Goal: Task Accomplishment & Management: Manage account settings

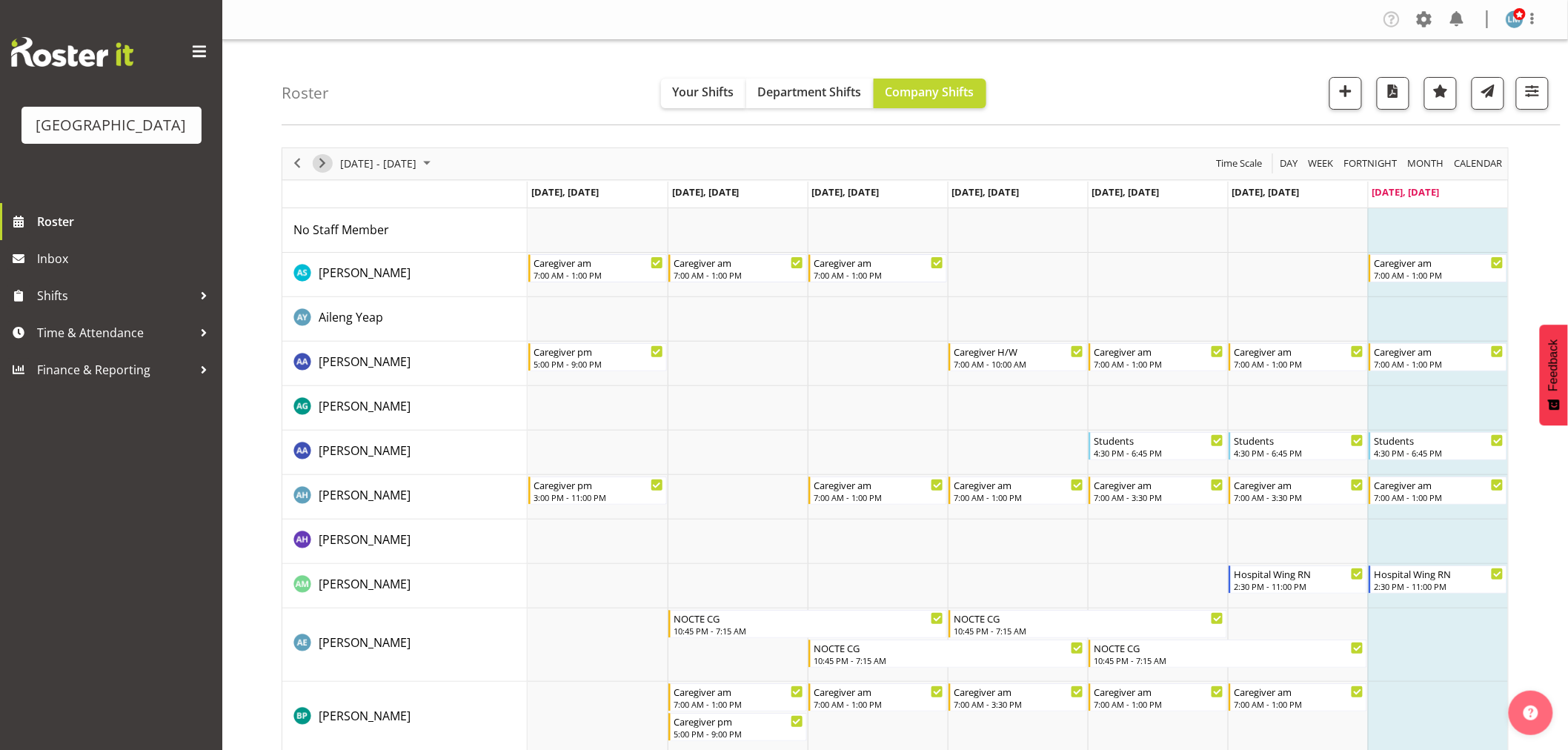
click at [325, 166] on span "Next" at bounding box center [322, 163] width 18 height 18
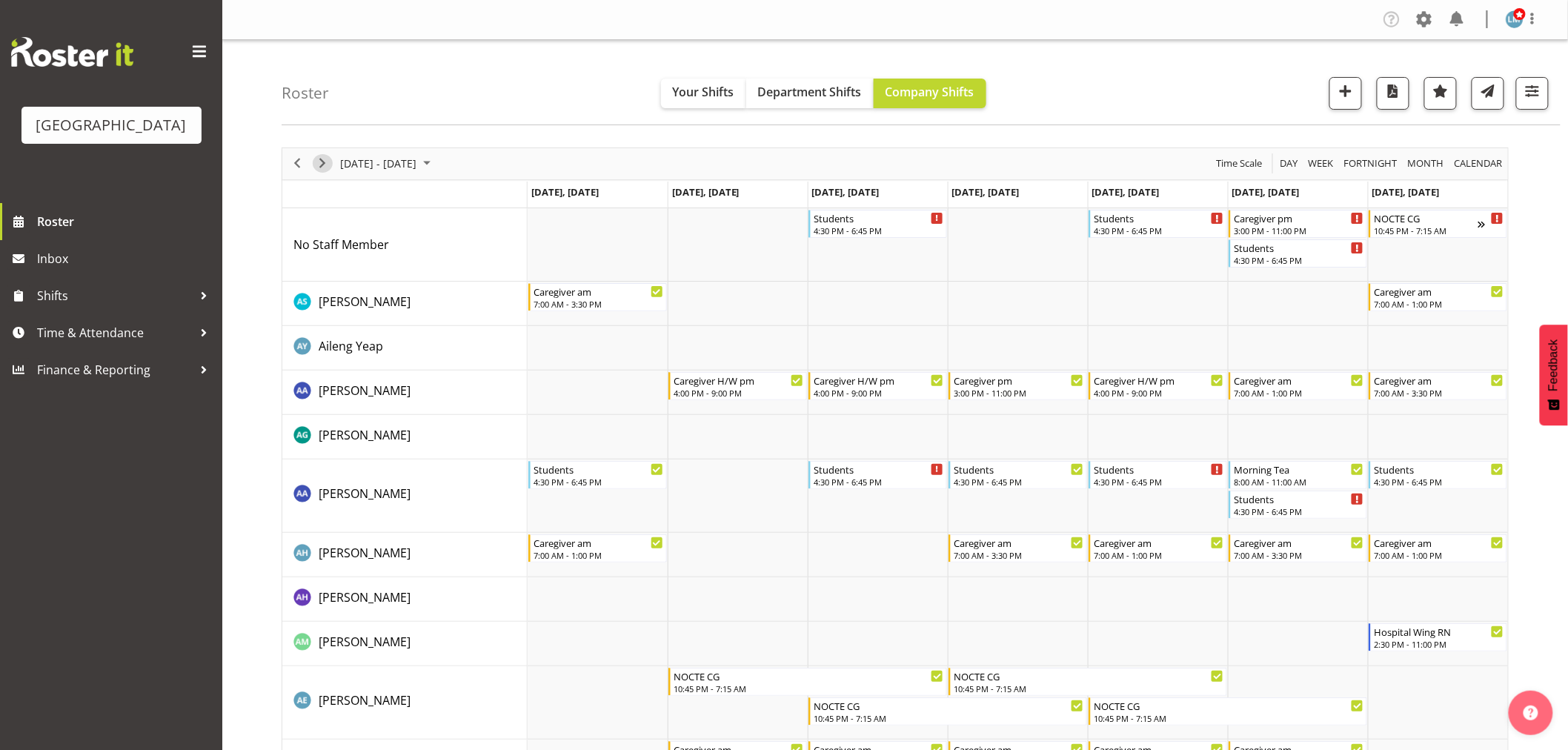
click at [317, 163] on span "Next" at bounding box center [322, 163] width 18 height 18
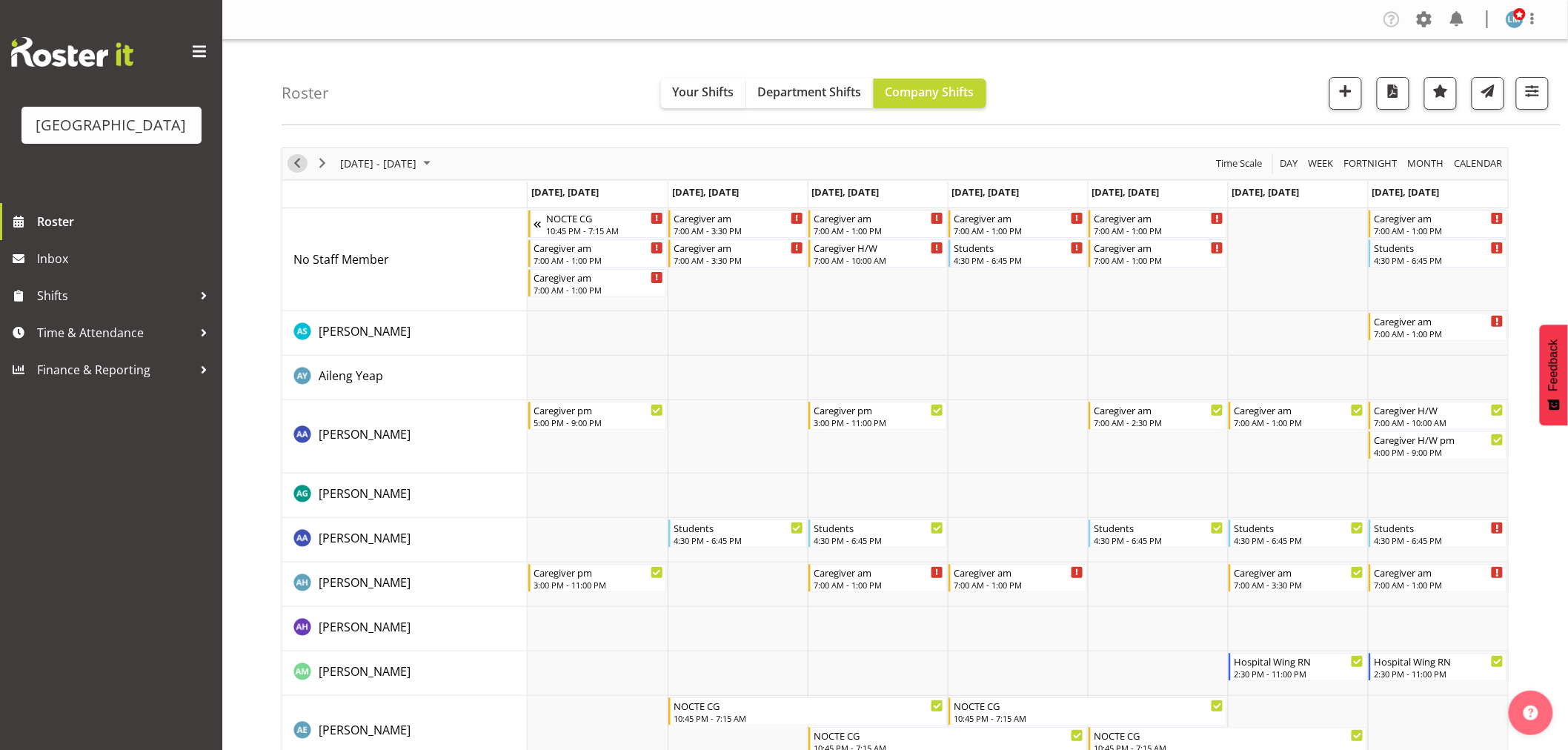
click at [301, 154] on div "previous period" at bounding box center [297, 163] width 26 height 31
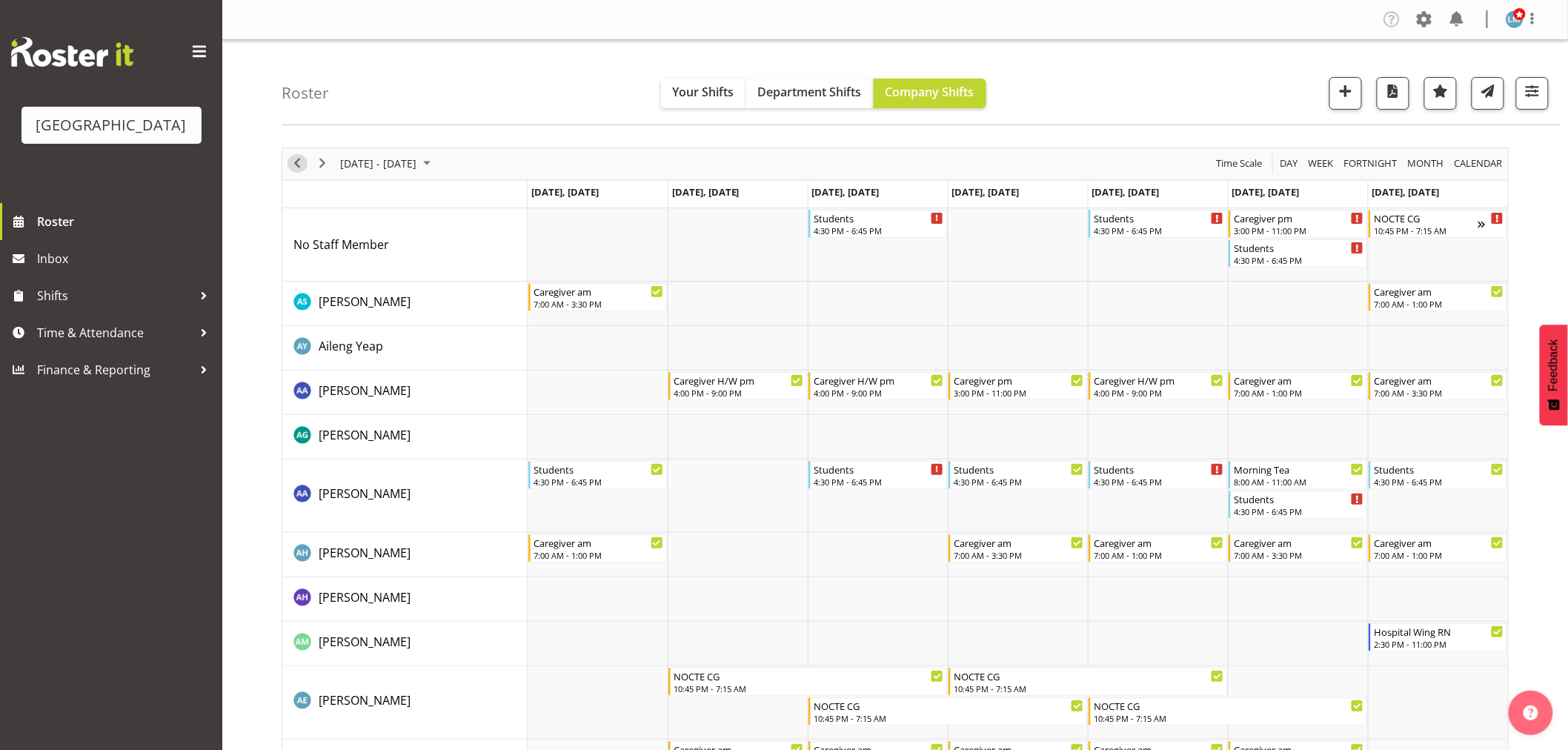
click at [298, 167] on span "Previous" at bounding box center [297, 163] width 18 height 18
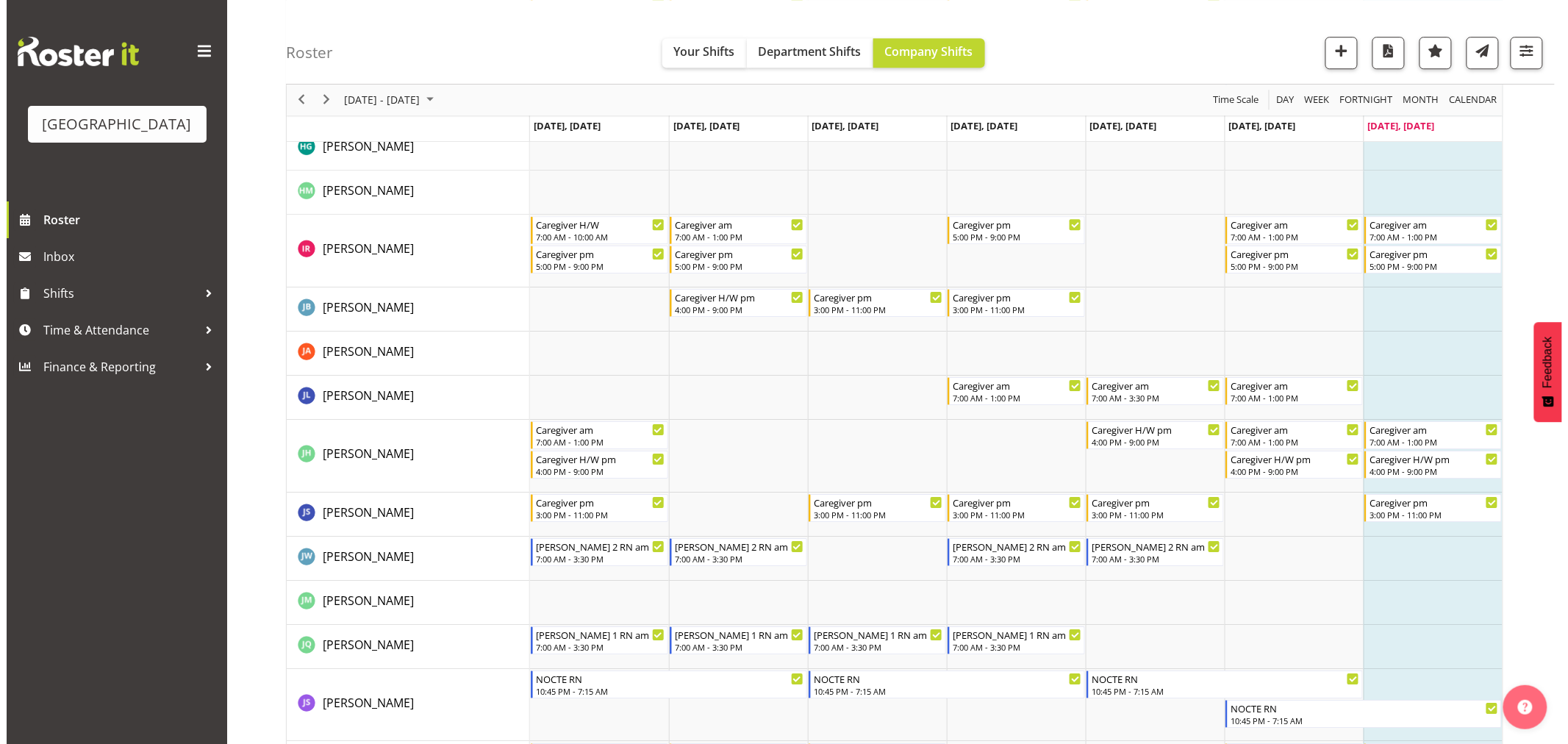
scroll to position [1797, 0]
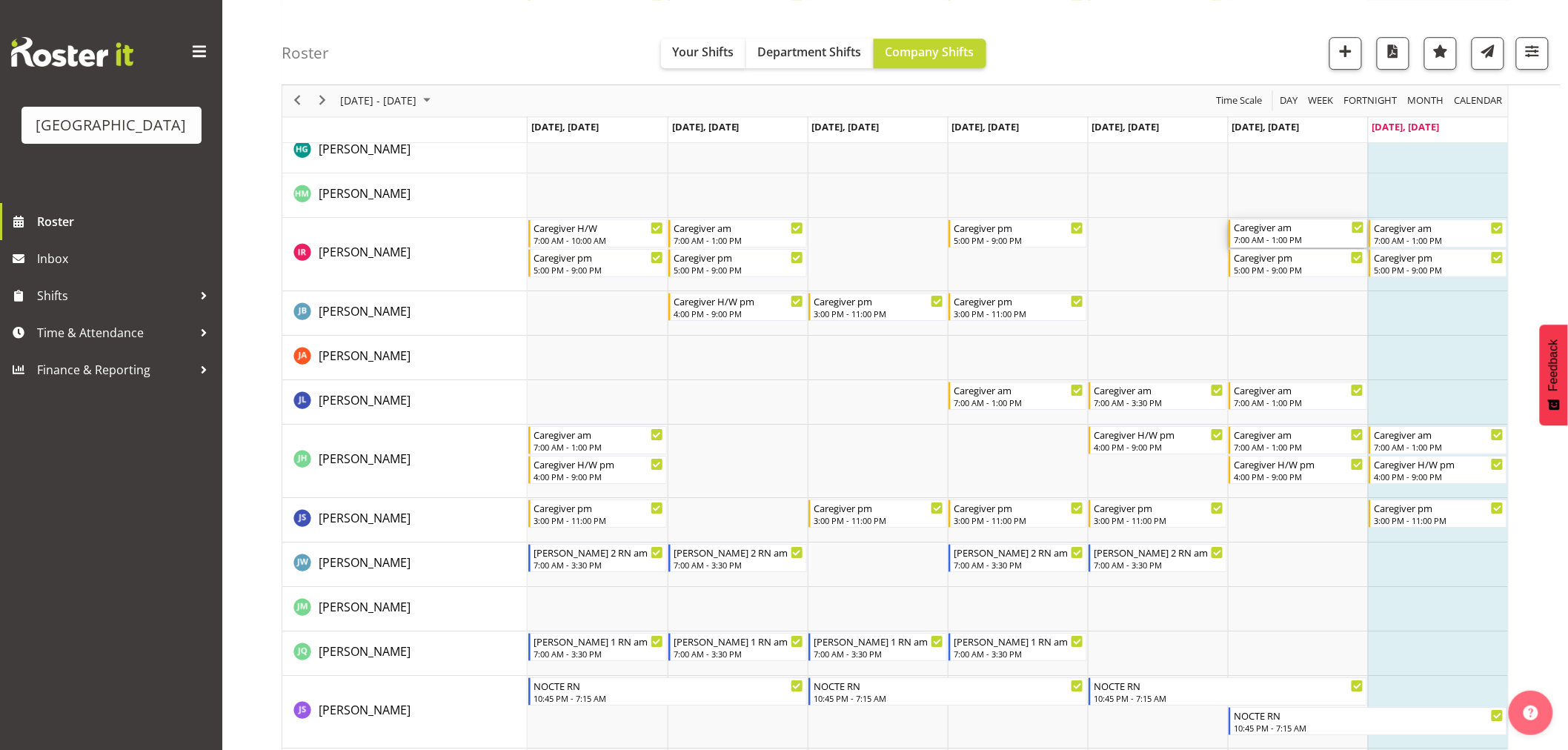
click at [1259, 234] on div "7:00 AM - 1:00 PM" at bounding box center [1299, 239] width 130 height 12
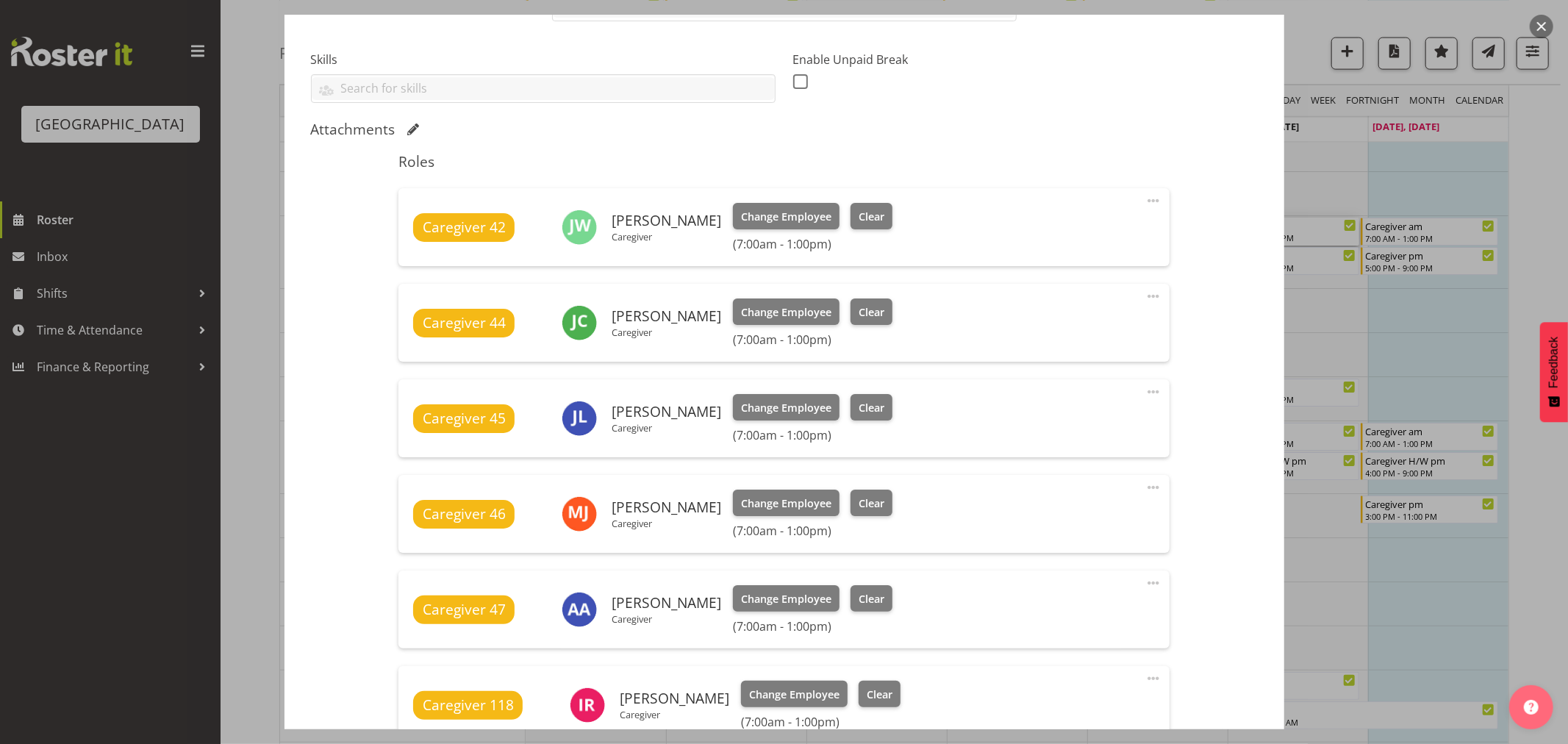
scroll to position [489, 0]
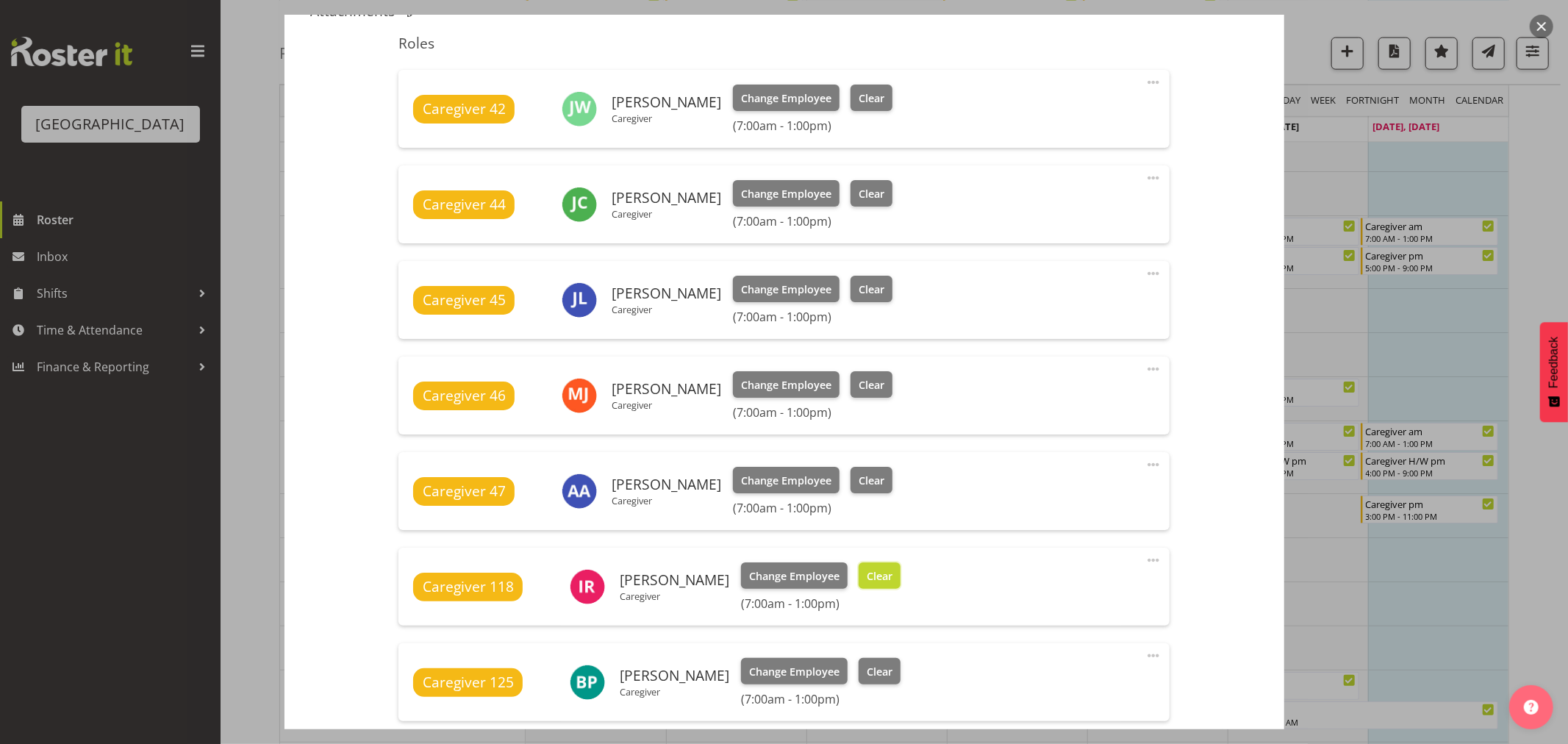
click at [867, 574] on span "Clear" at bounding box center [880, 576] width 25 height 16
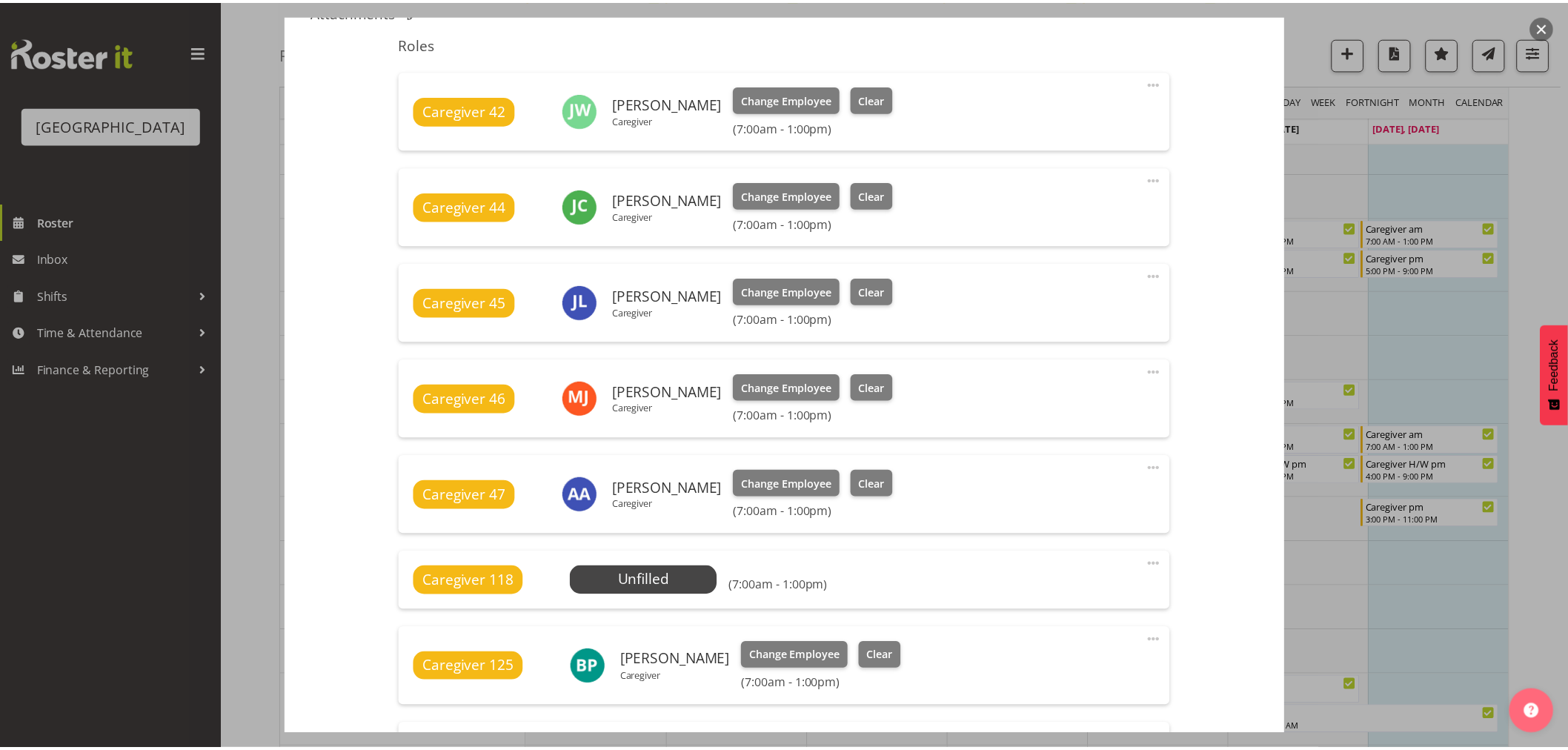
scroll to position [936, 0]
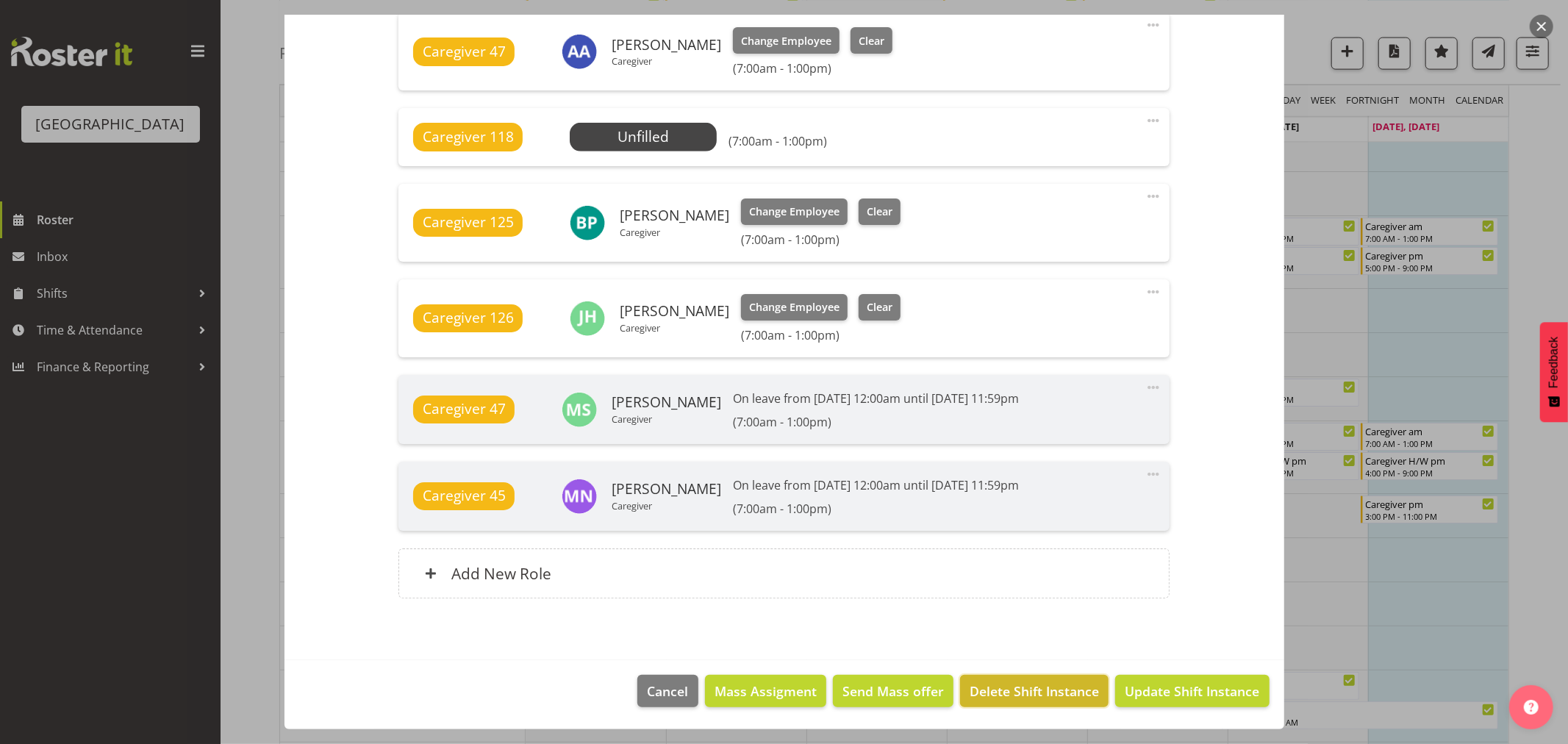
click at [1072, 675] on button "Delete Shift Instance" at bounding box center [1033, 691] width 148 height 33
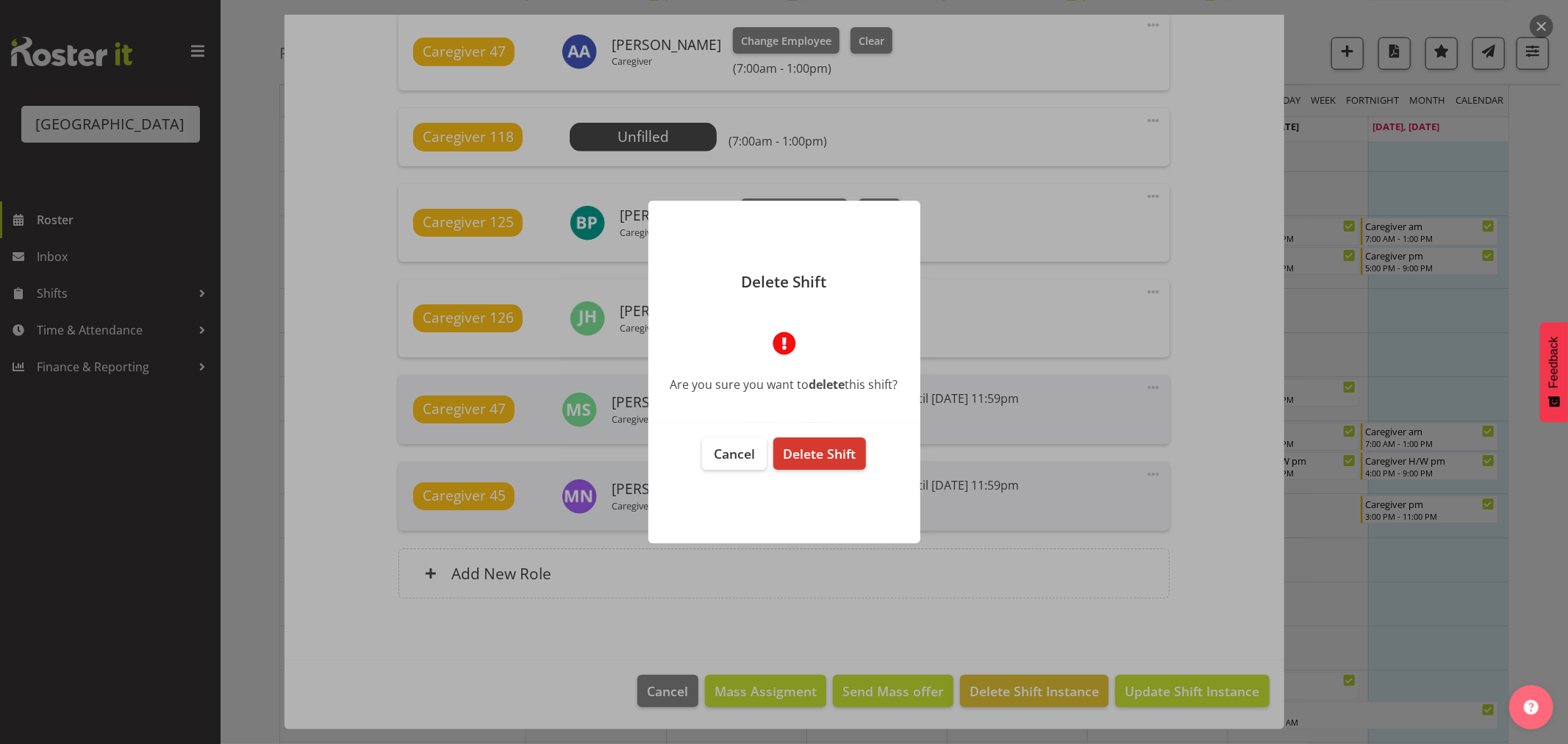
click at [1536, 266] on div at bounding box center [784, 372] width 1568 height 744
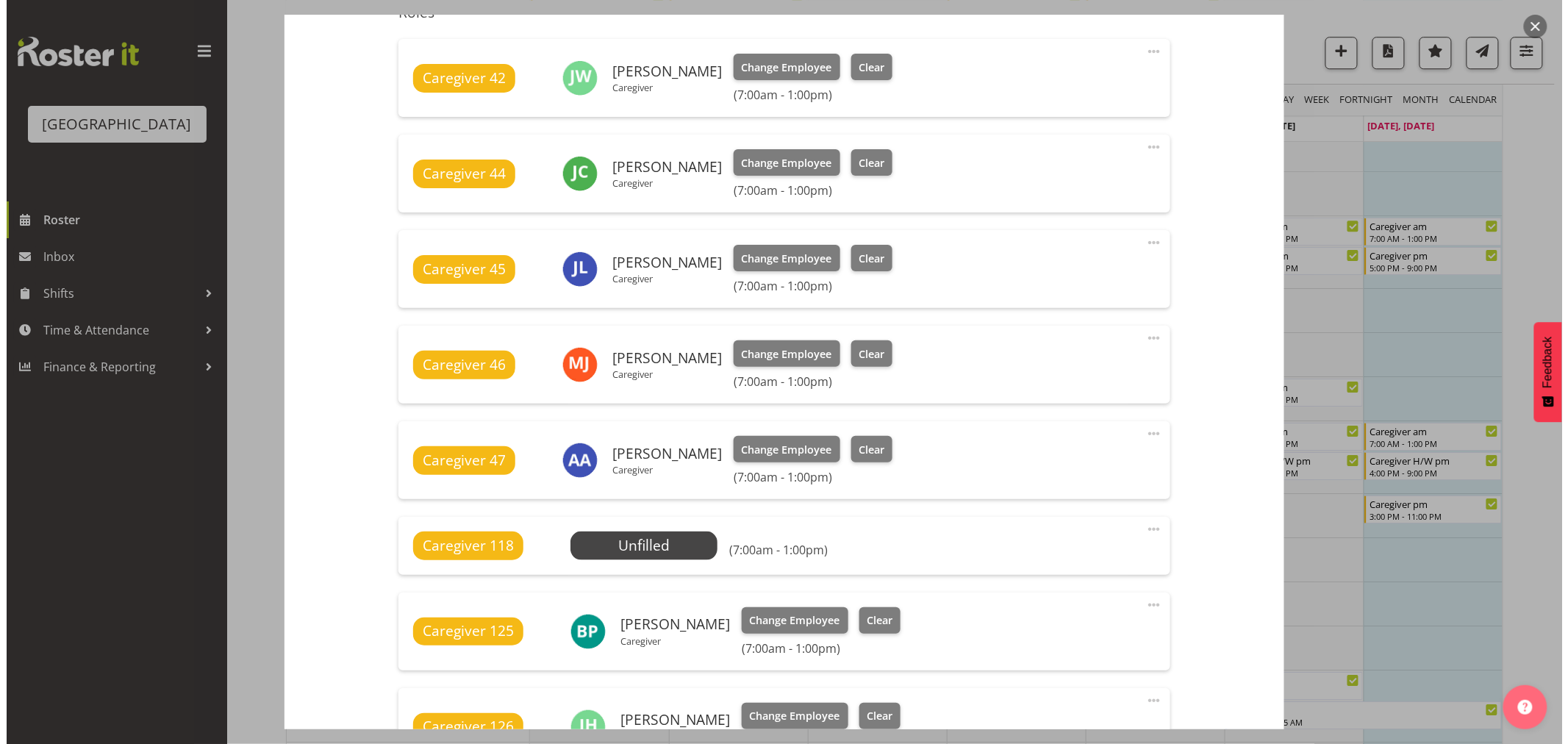
scroll to position [194, 0]
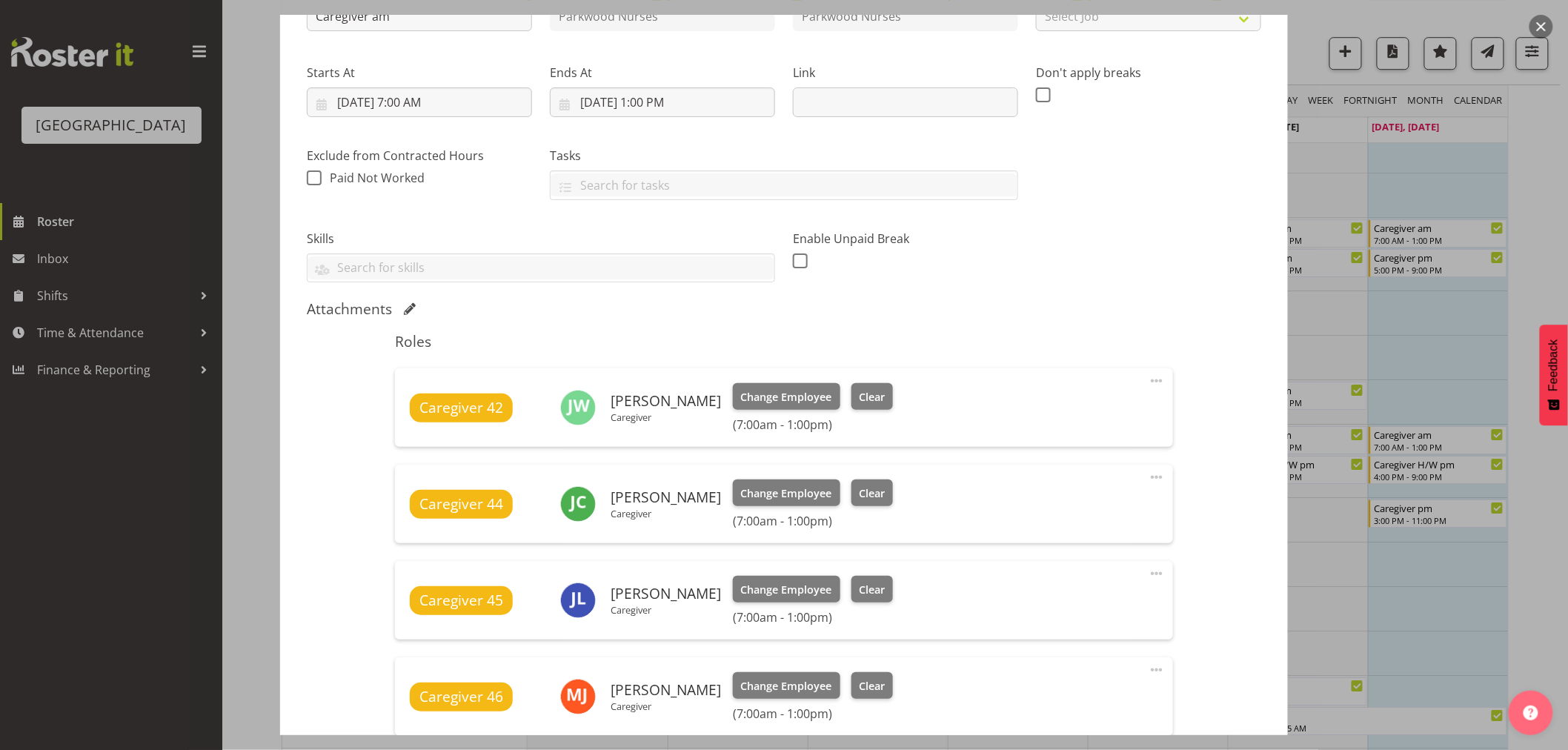
click at [1546, 200] on div at bounding box center [784, 375] width 1568 height 750
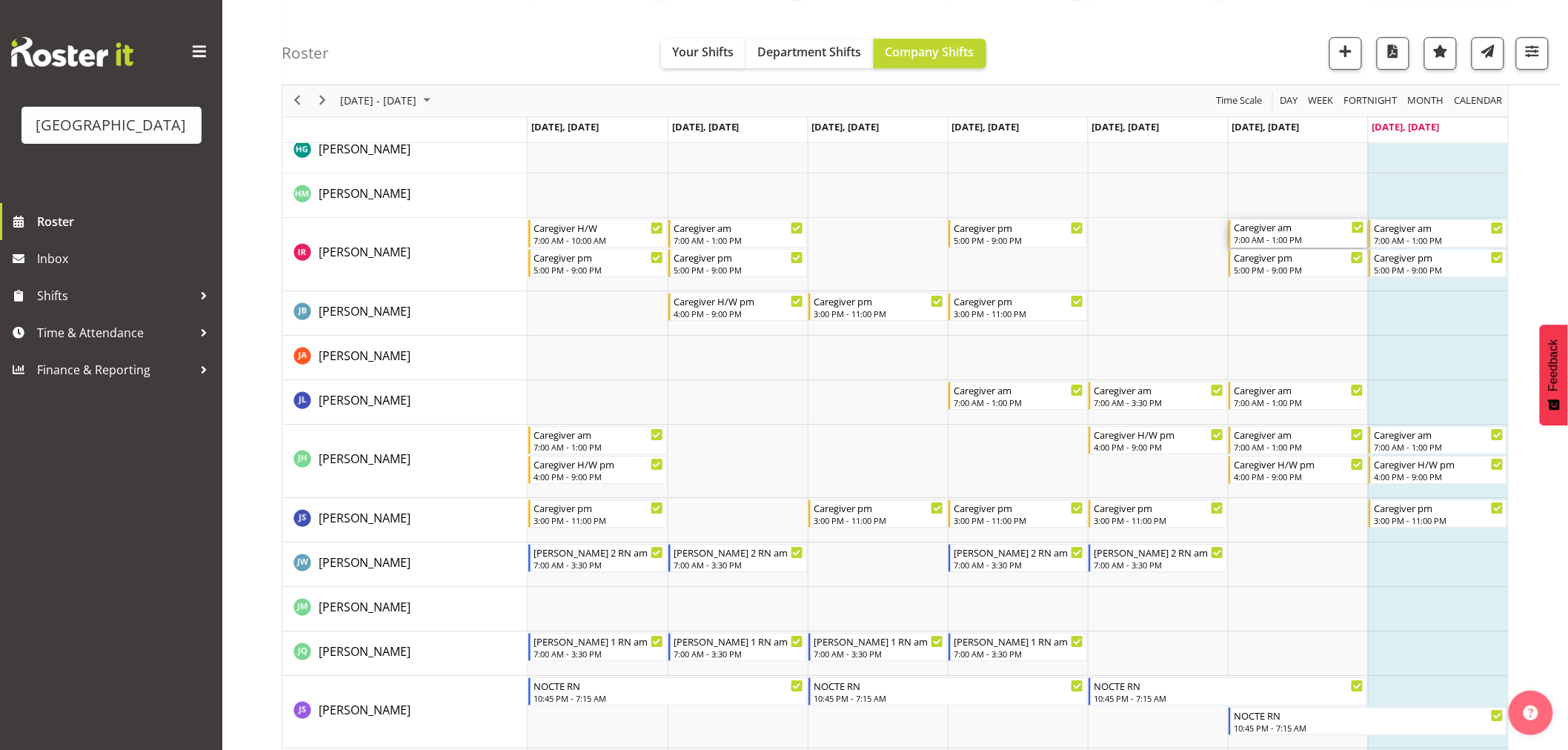
click at [1286, 238] on div "7:00 AM - 1:00 PM" at bounding box center [1299, 239] width 130 height 12
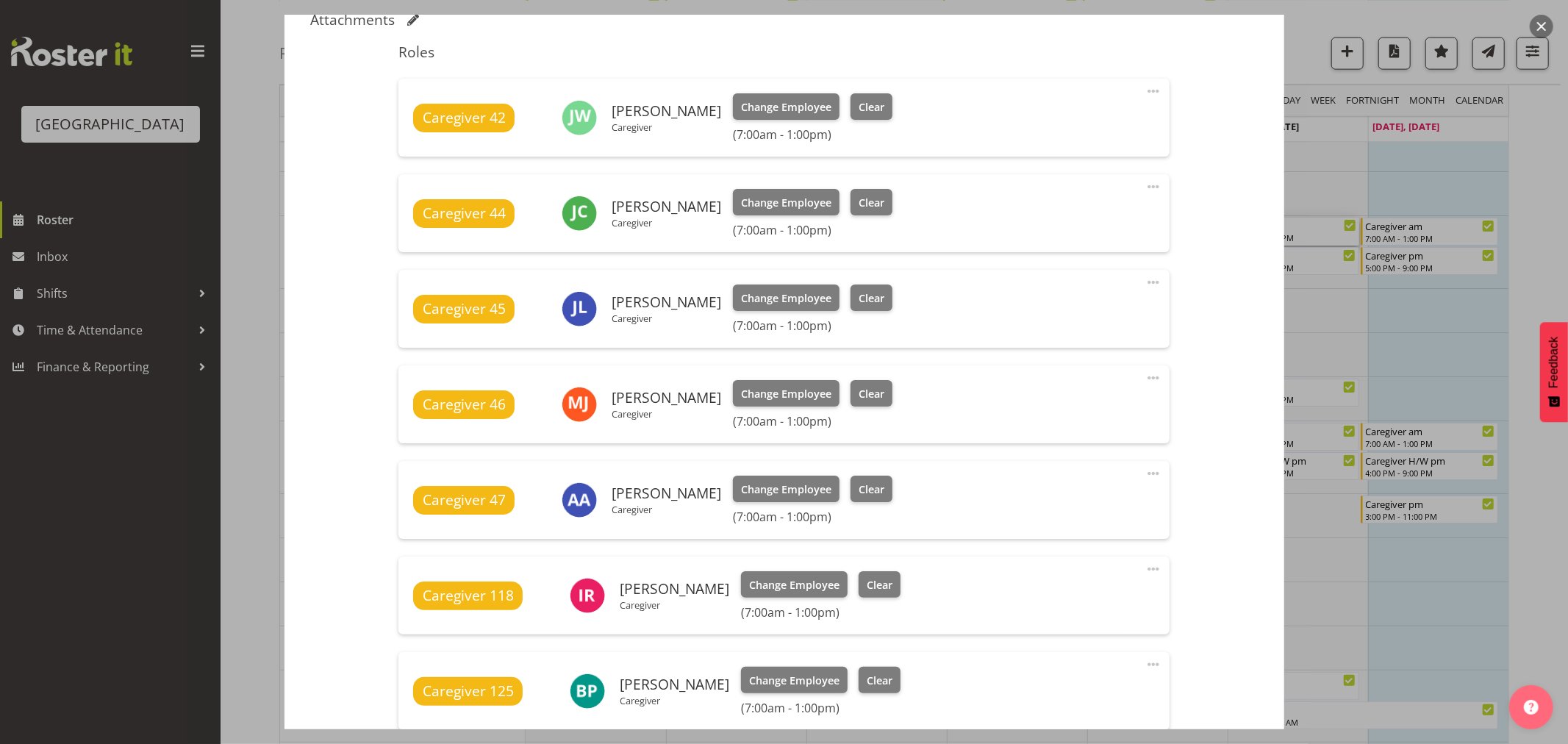
scroll to position [653, 0]
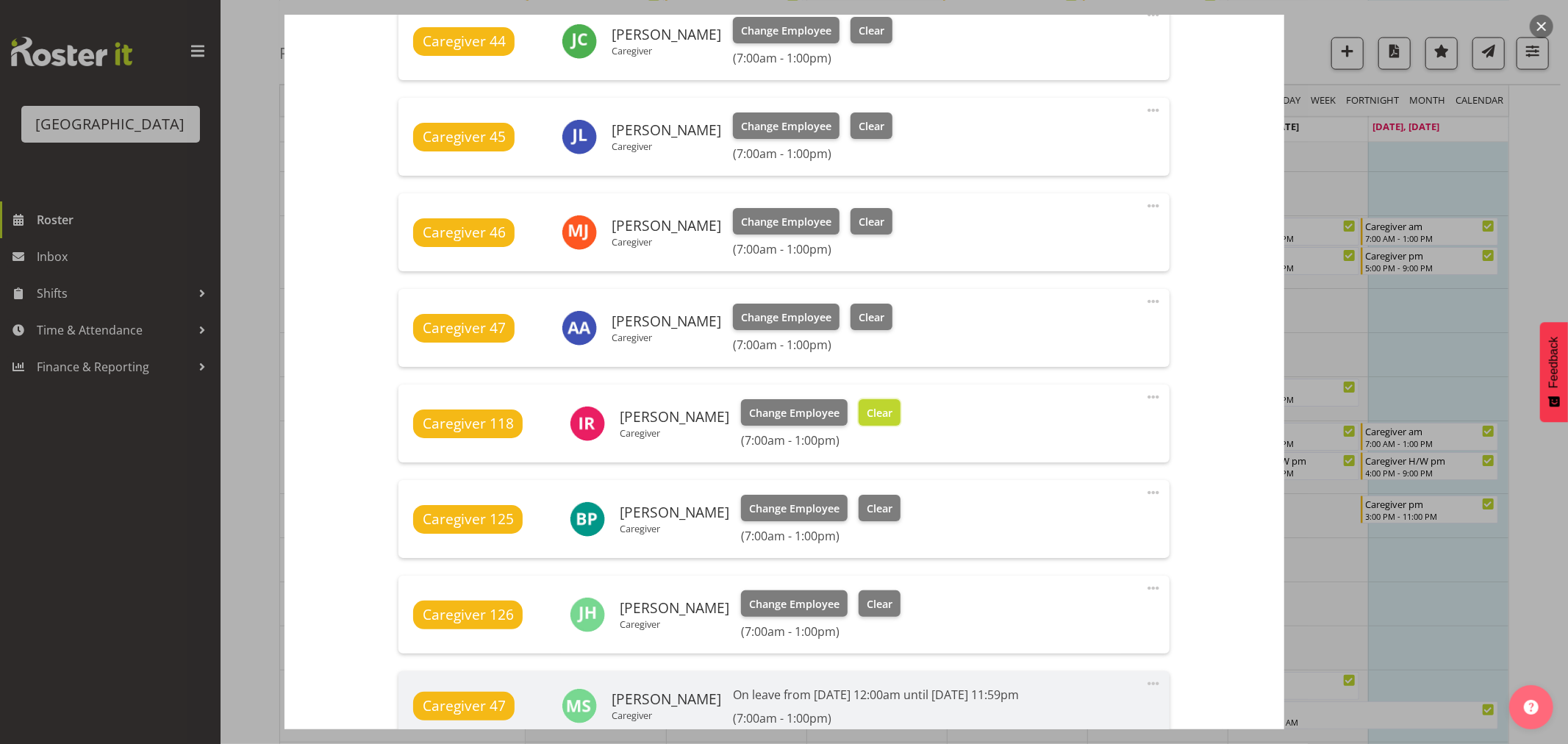
click at [867, 405] on span "Clear" at bounding box center [880, 413] width 25 height 16
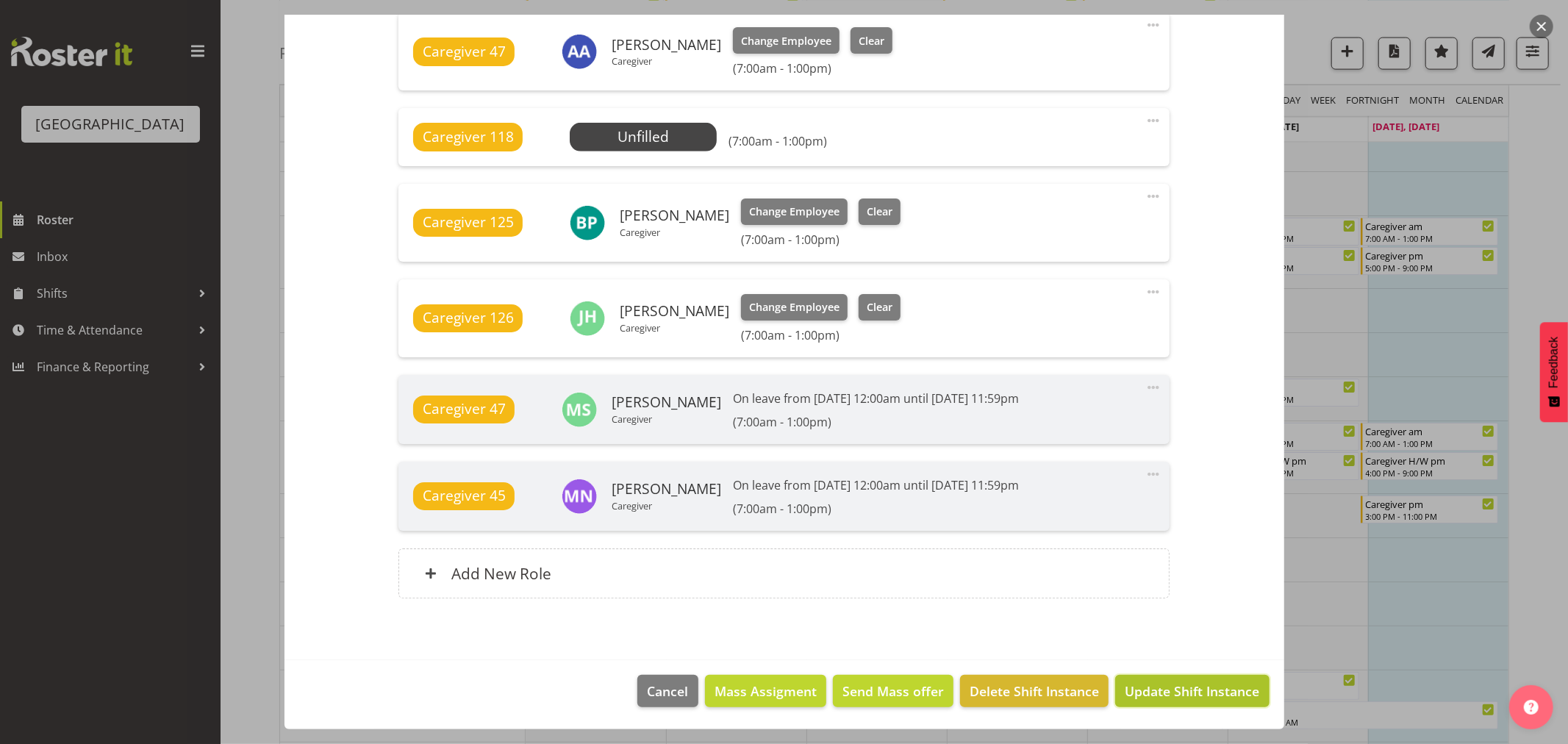
click at [1170, 681] on span "Update Shift Instance" at bounding box center [1192, 691] width 135 height 19
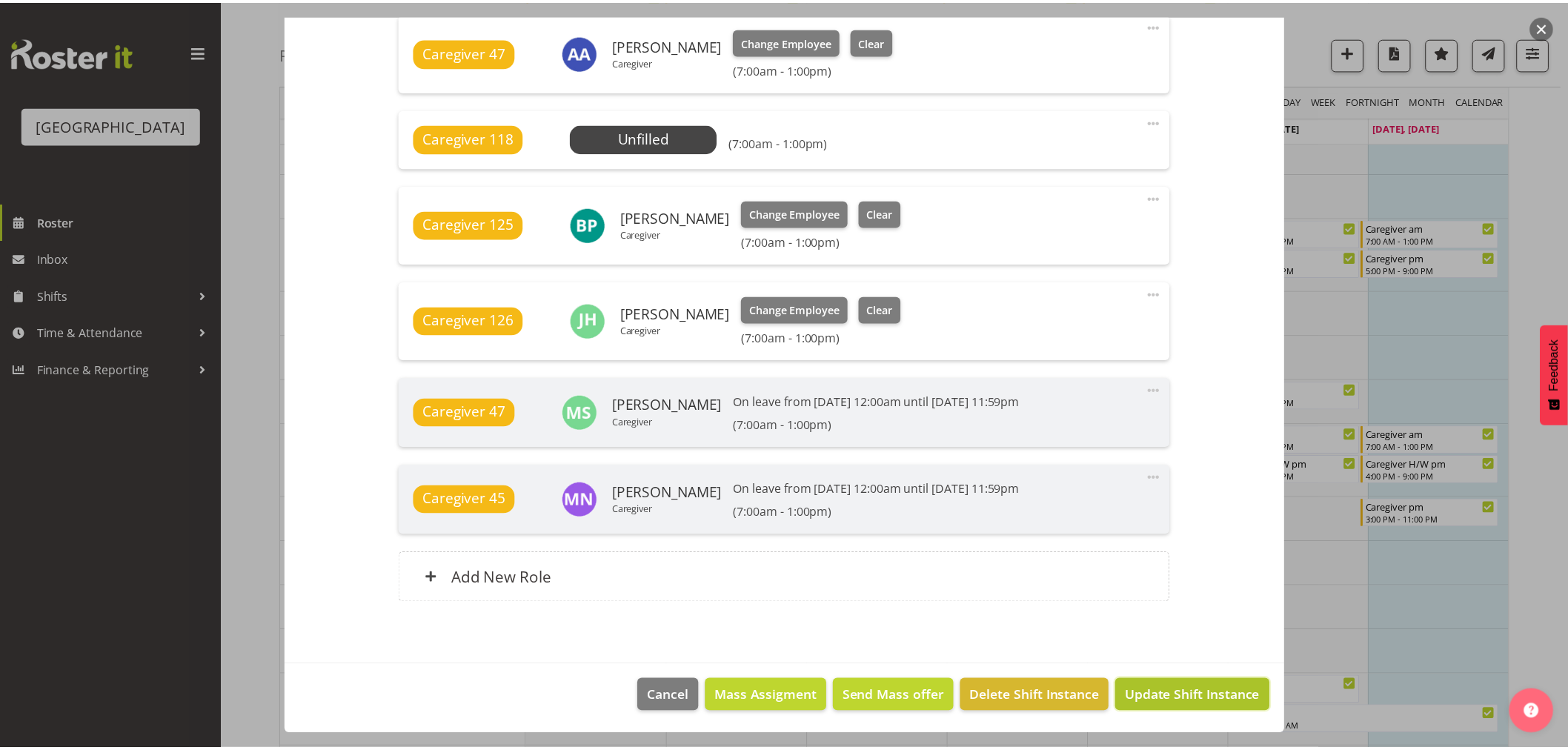
scroll to position [876, 0]
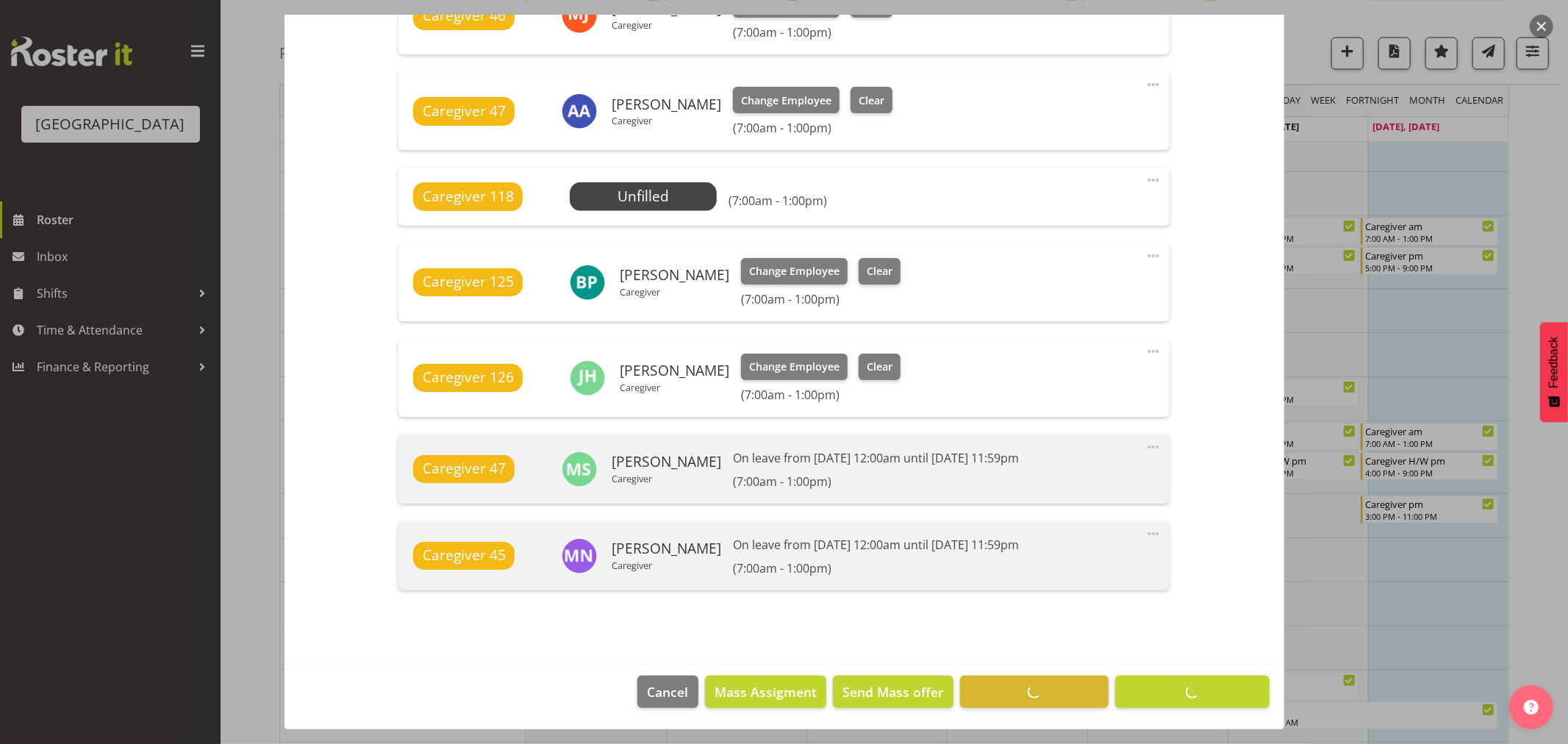
click at [1519, 189] on div at bounding box center [784, 372] width 1568 height 744
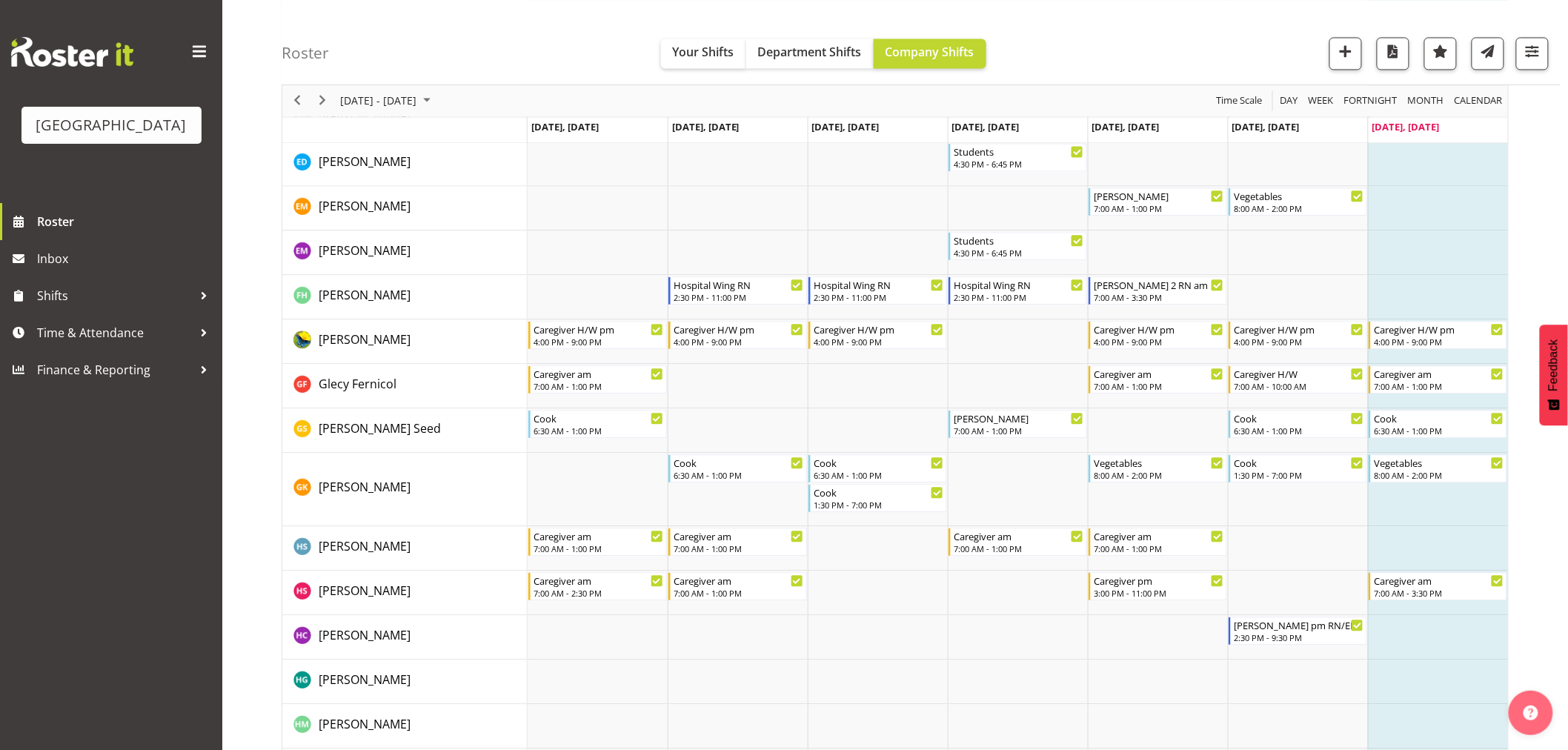
scroll to position [1235, 0]
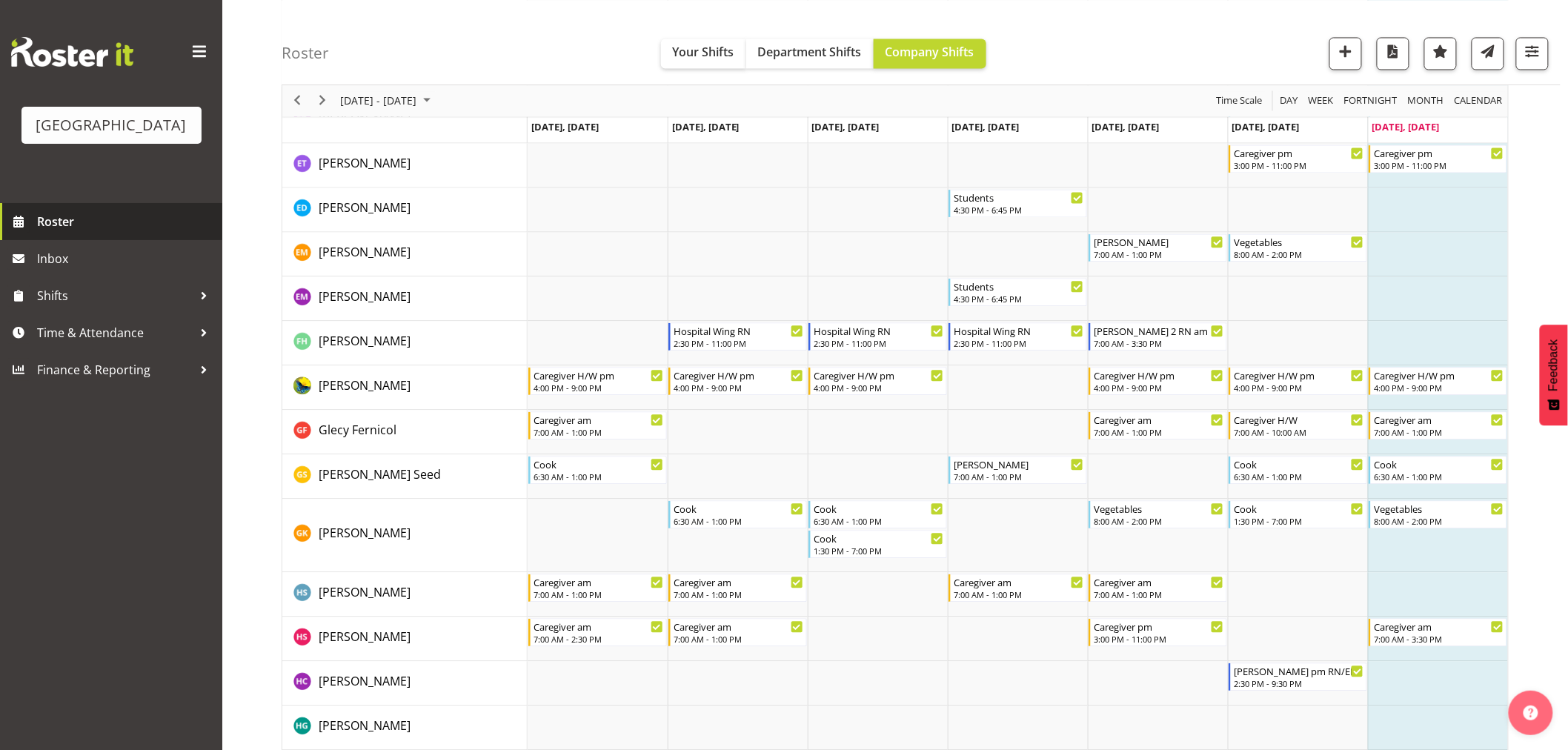
click at [173, 233] on span "Roster" at bounding box center [126, 221] width 178 height 22
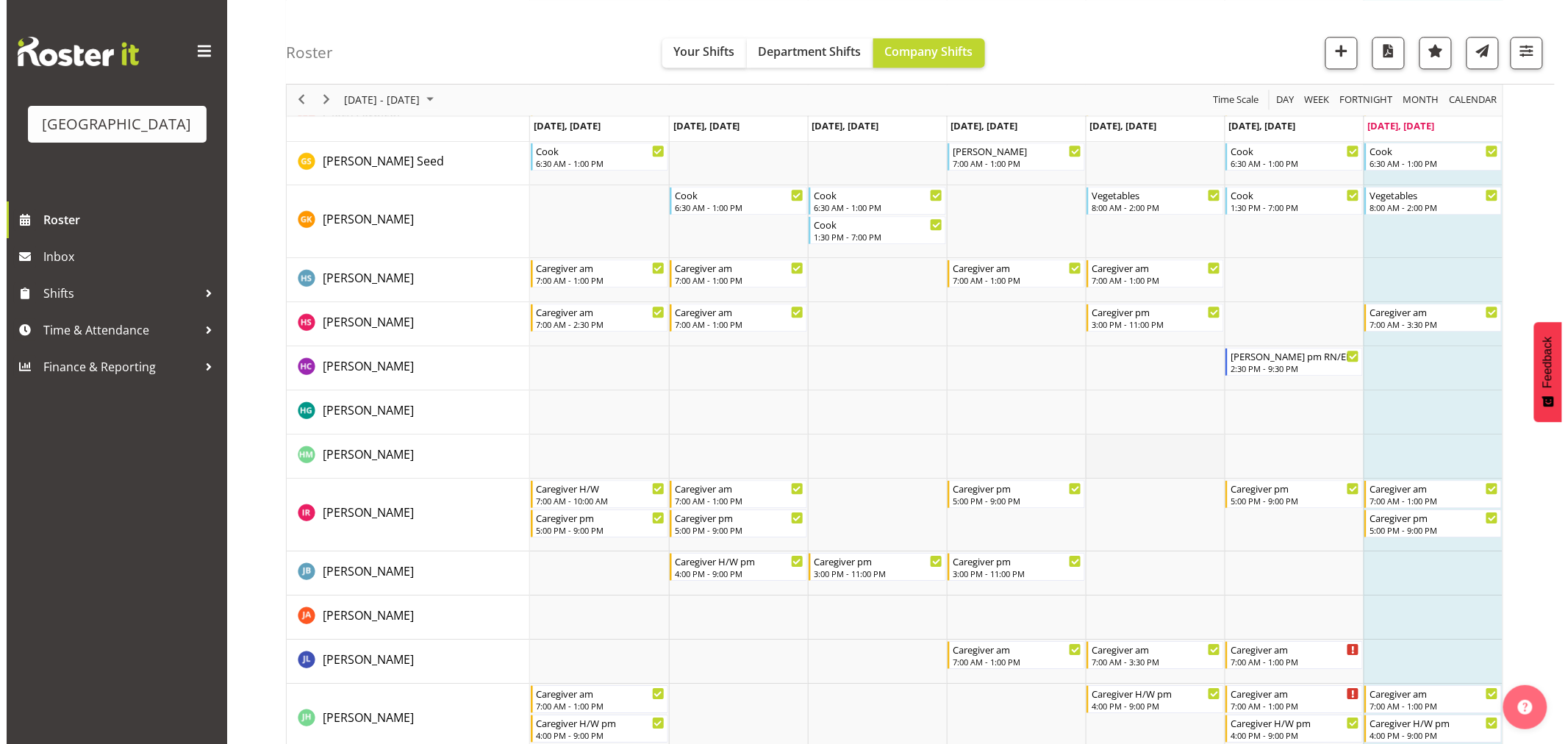
scroll to position [1551, 0]
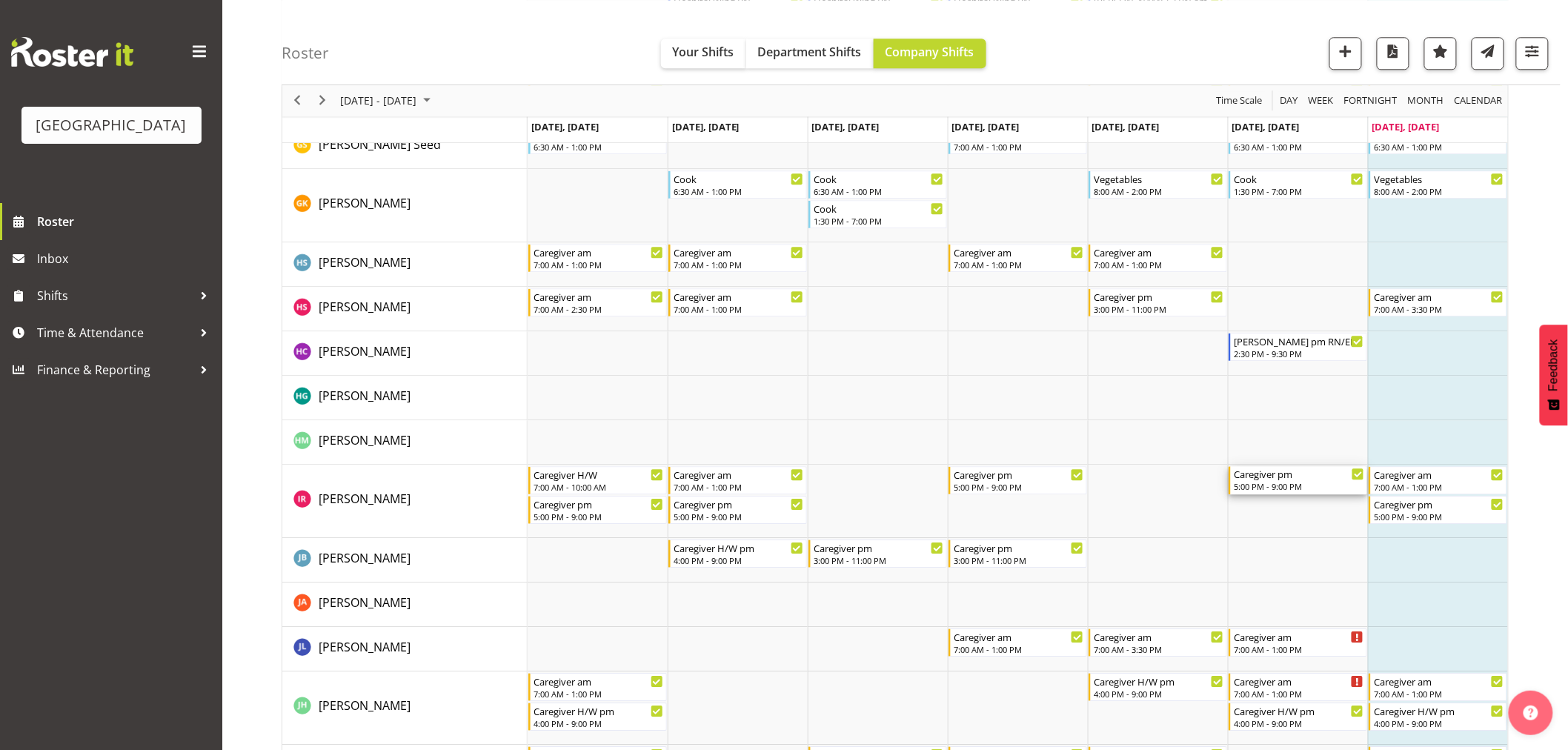
click at [1299, 476] on div "Caregiver pm" at bounding box center [1299, 473] width 130 height 15
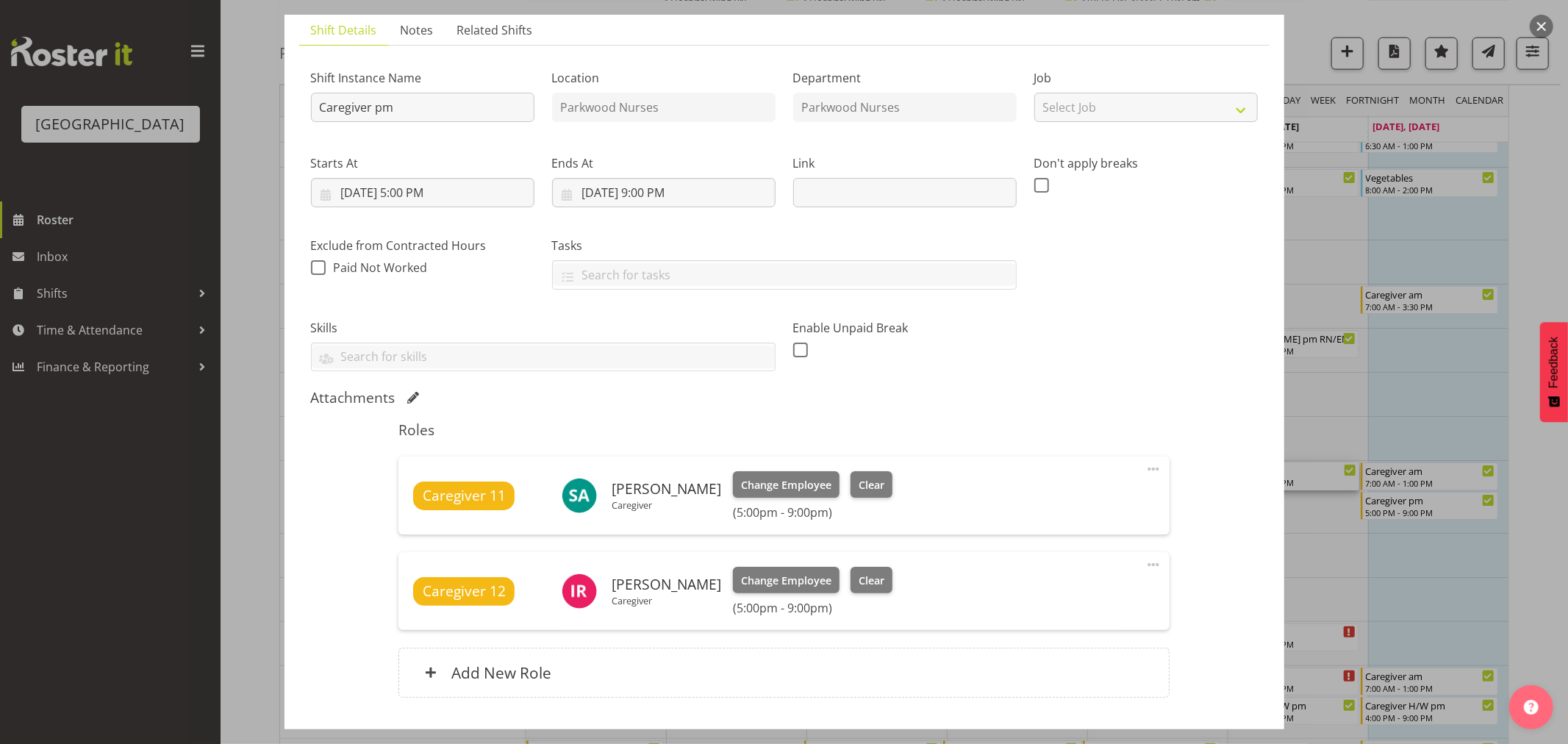
scroll to position [202, 0]
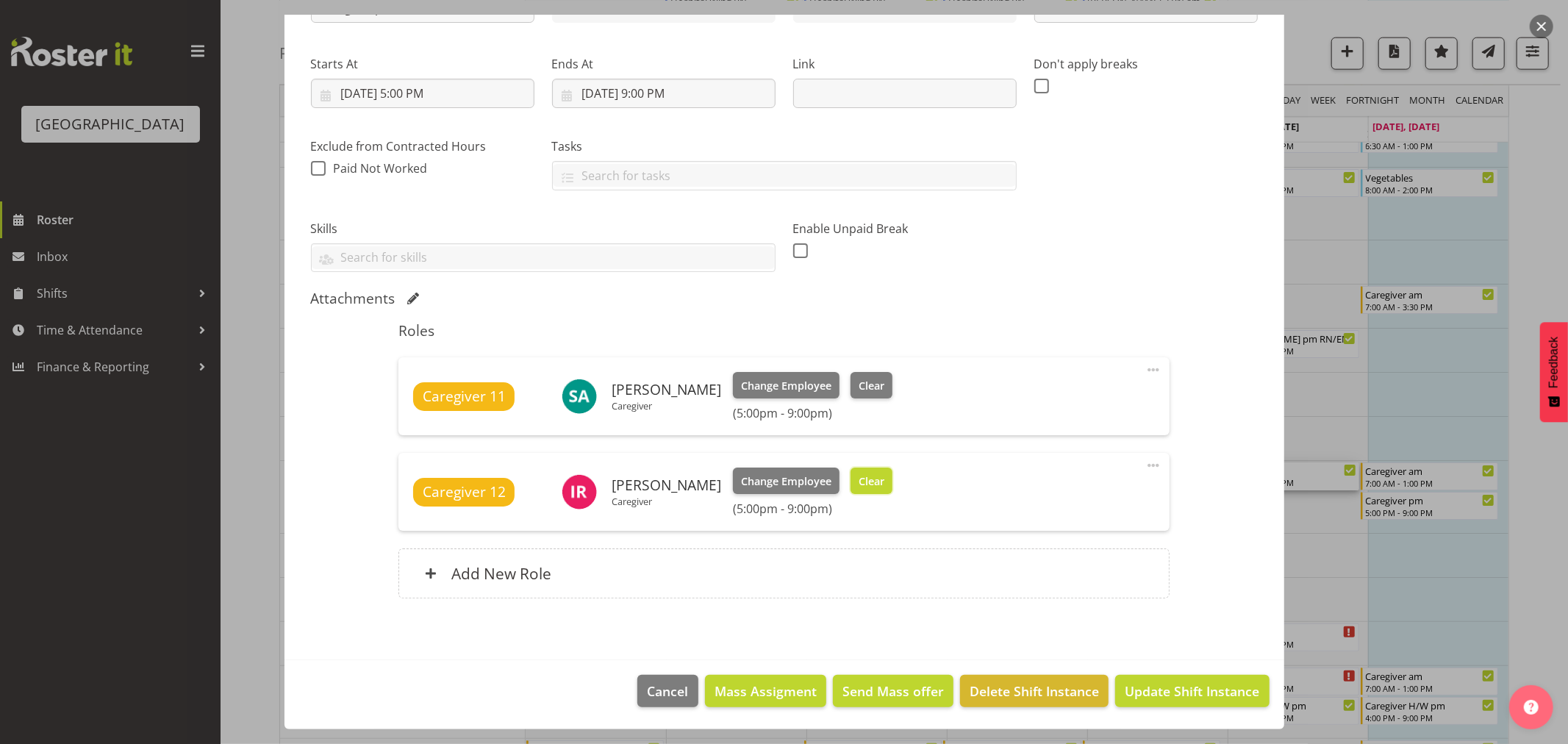
click at [865, 483] on span "Clear" at bounding box center [871, 481] width 25 height 16
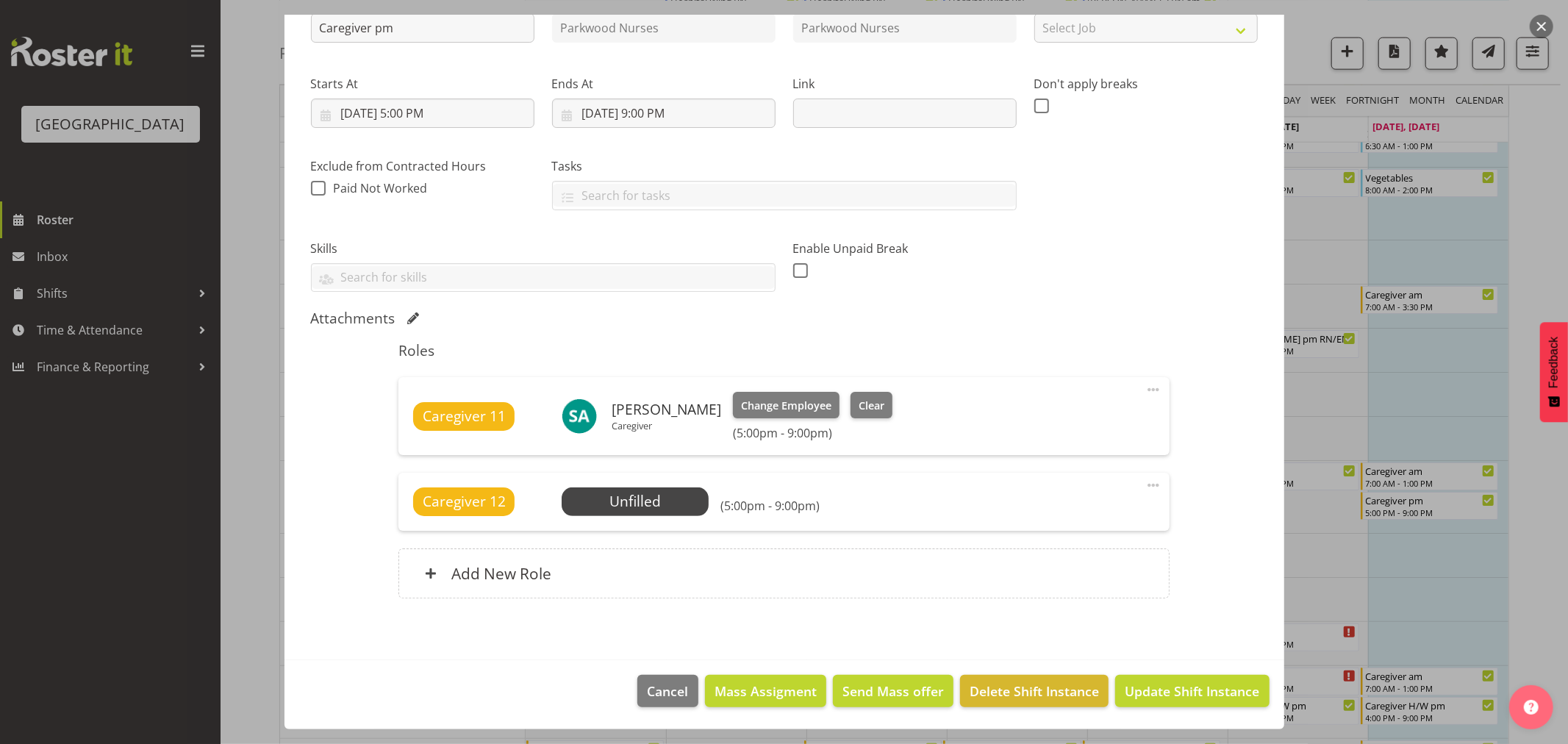
scroll to position [182, 0]
click at [1189, 686] on span "Update Shift Instance" at bounding box center [1192, 692] width 135 height 19
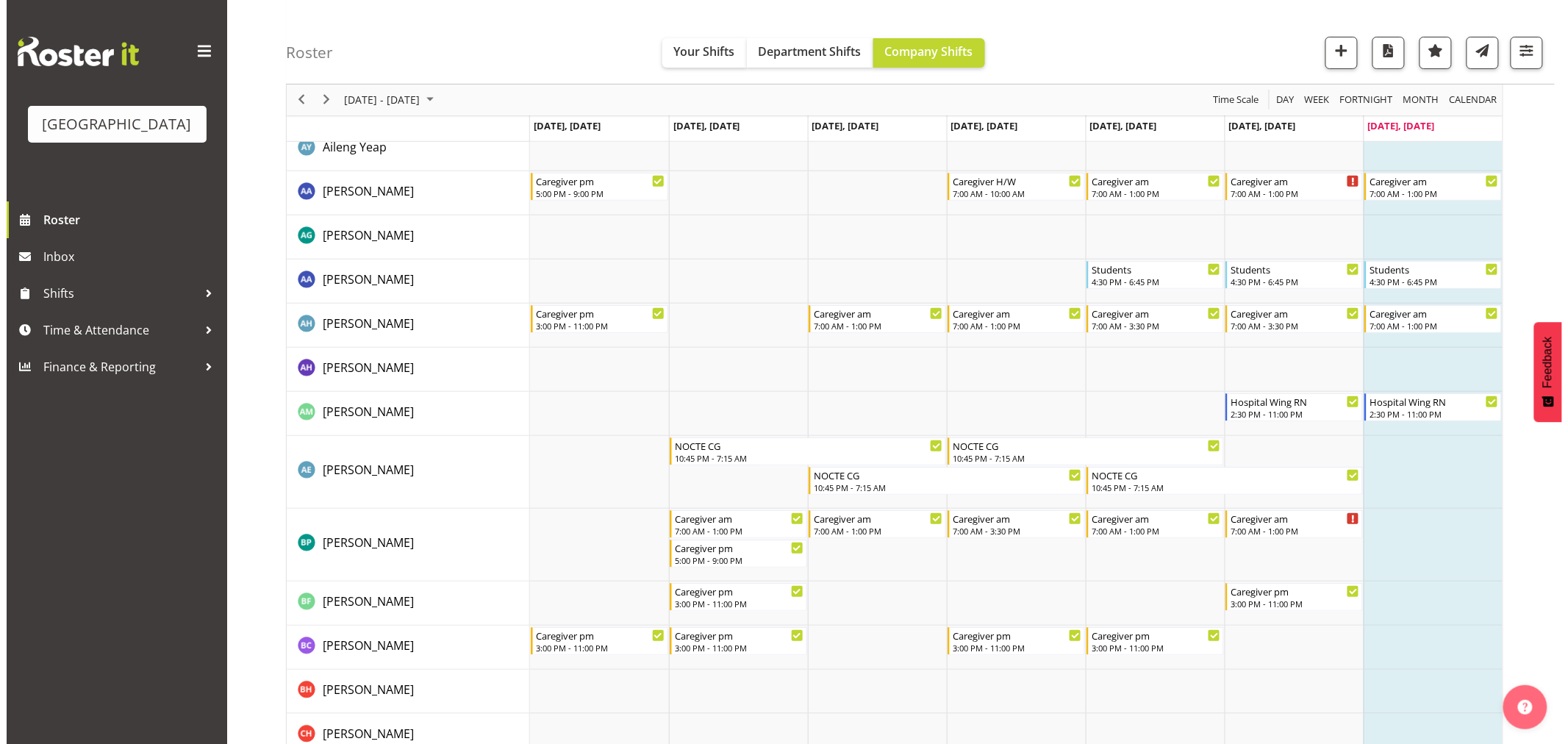
scroll to position [0, 0]
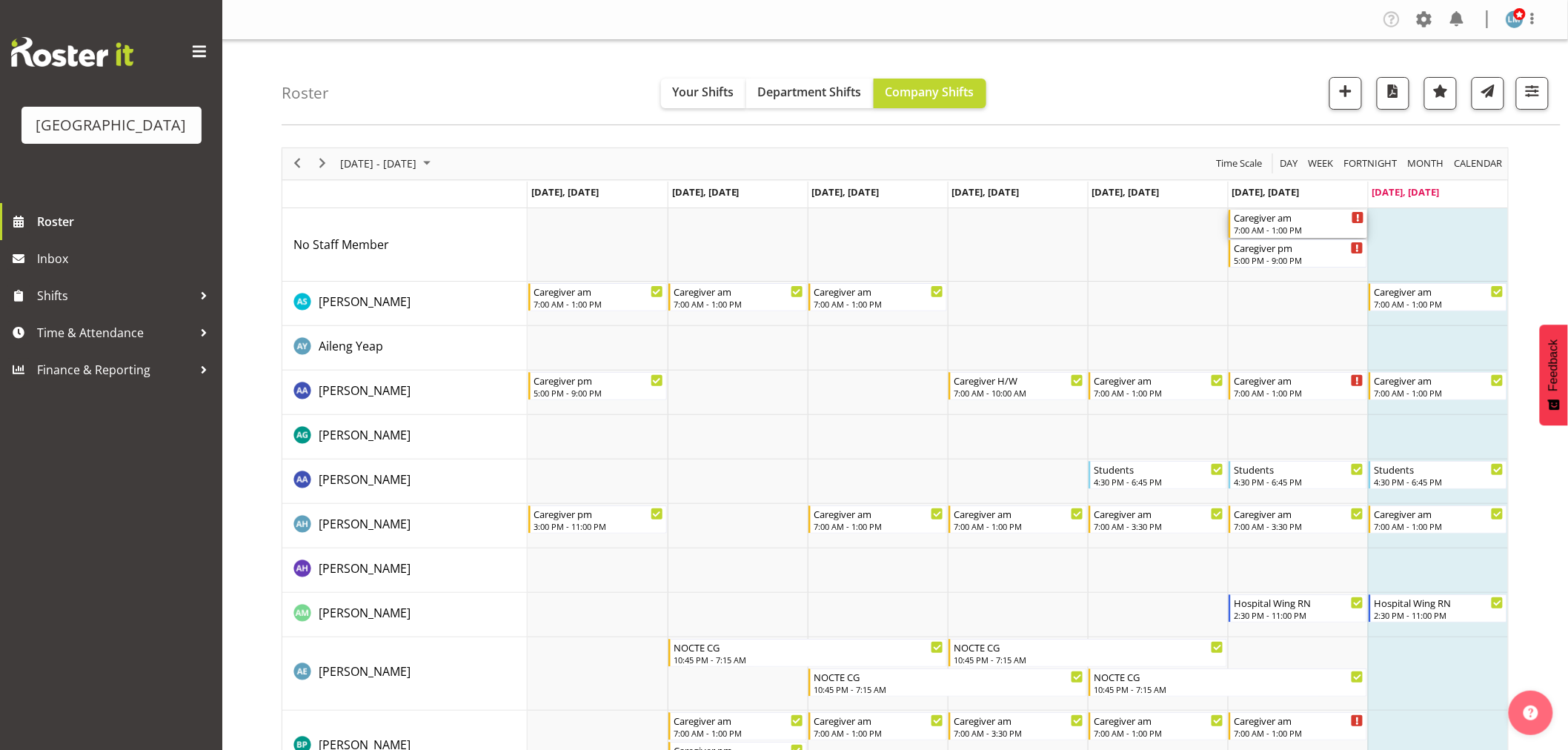
click at [1266, 222] on div "Caregiver am" at bounding box center [1299, 217] width 130 height 15
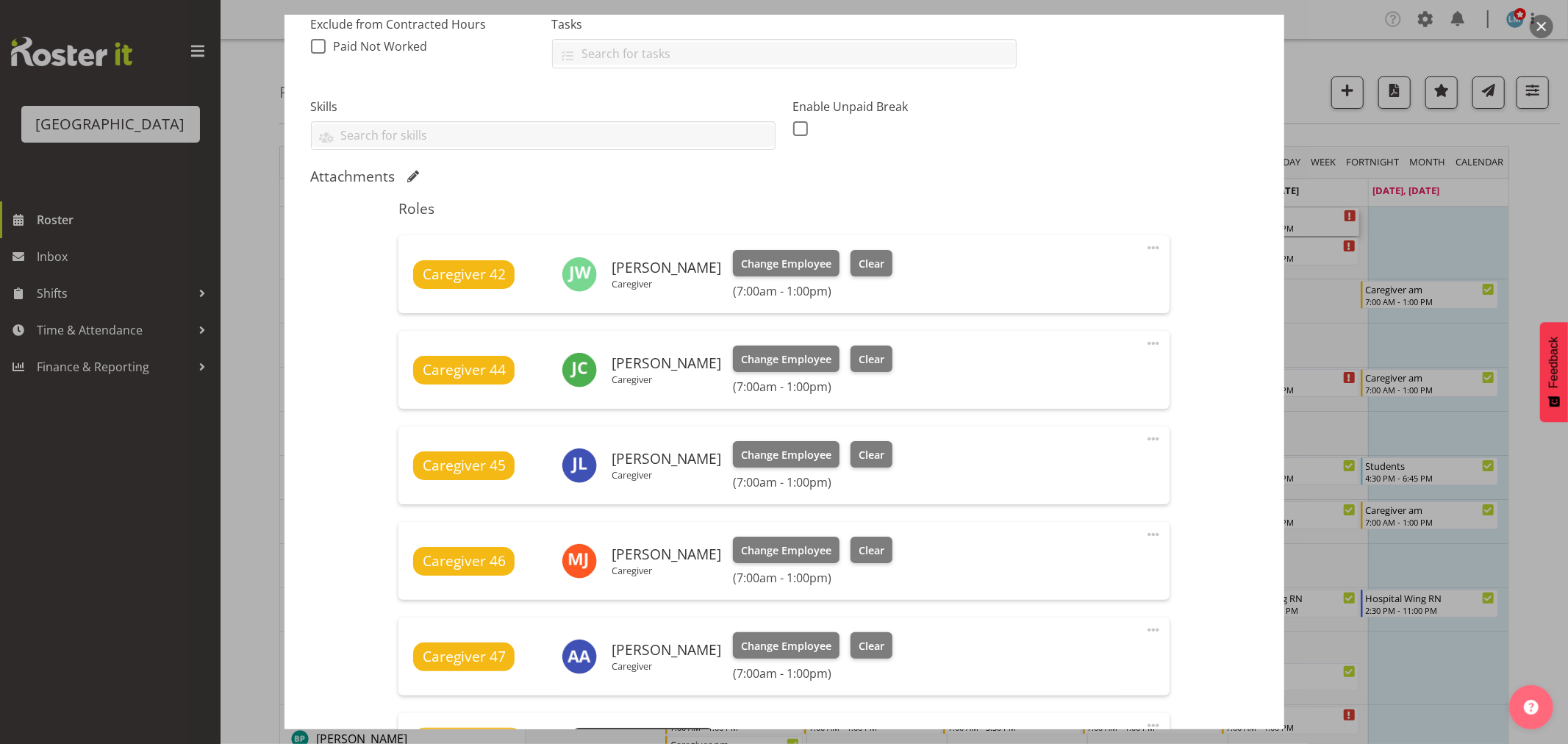
scroll to position [489, 0]
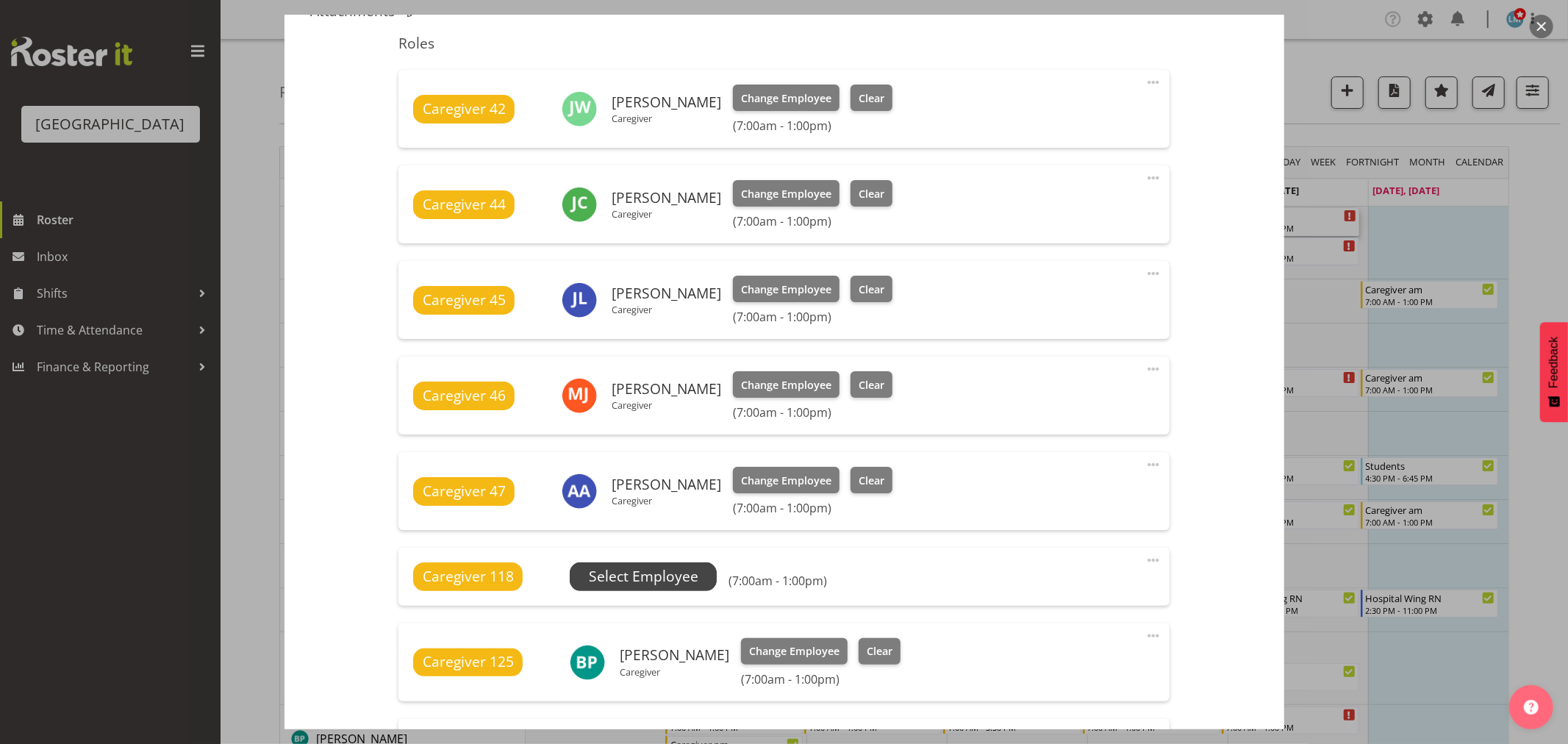
click at [697, 568] on span "Select Employee" at bounding box center [642, 576] width 147 height 28
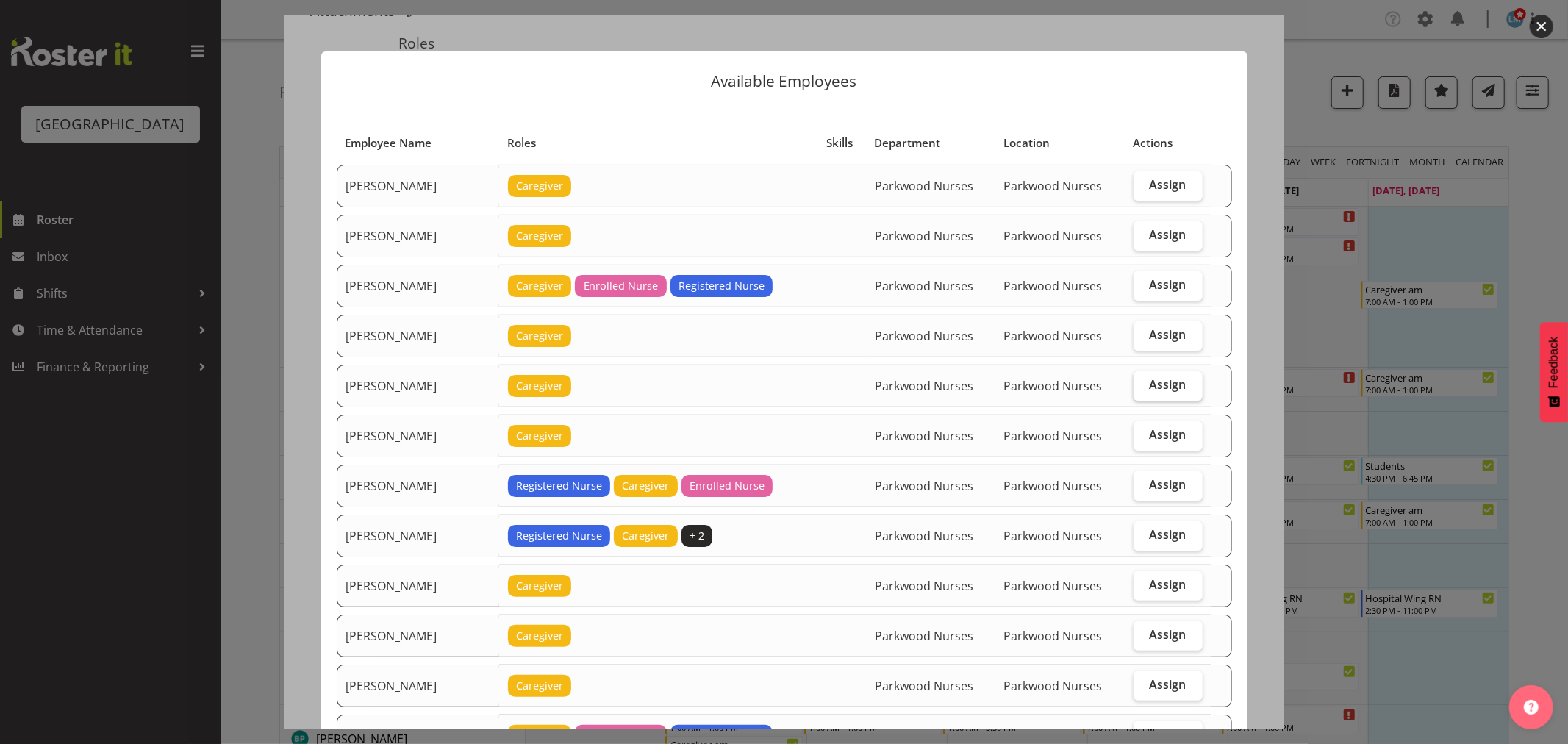
click at [1163, 384] on span "Assign" at bounding box center [1167, 384] width 36 height 15
click at [1143, 384] on input "Assign" at bounding box center [1138, 385] width 10 height 10
checkbox input "true"
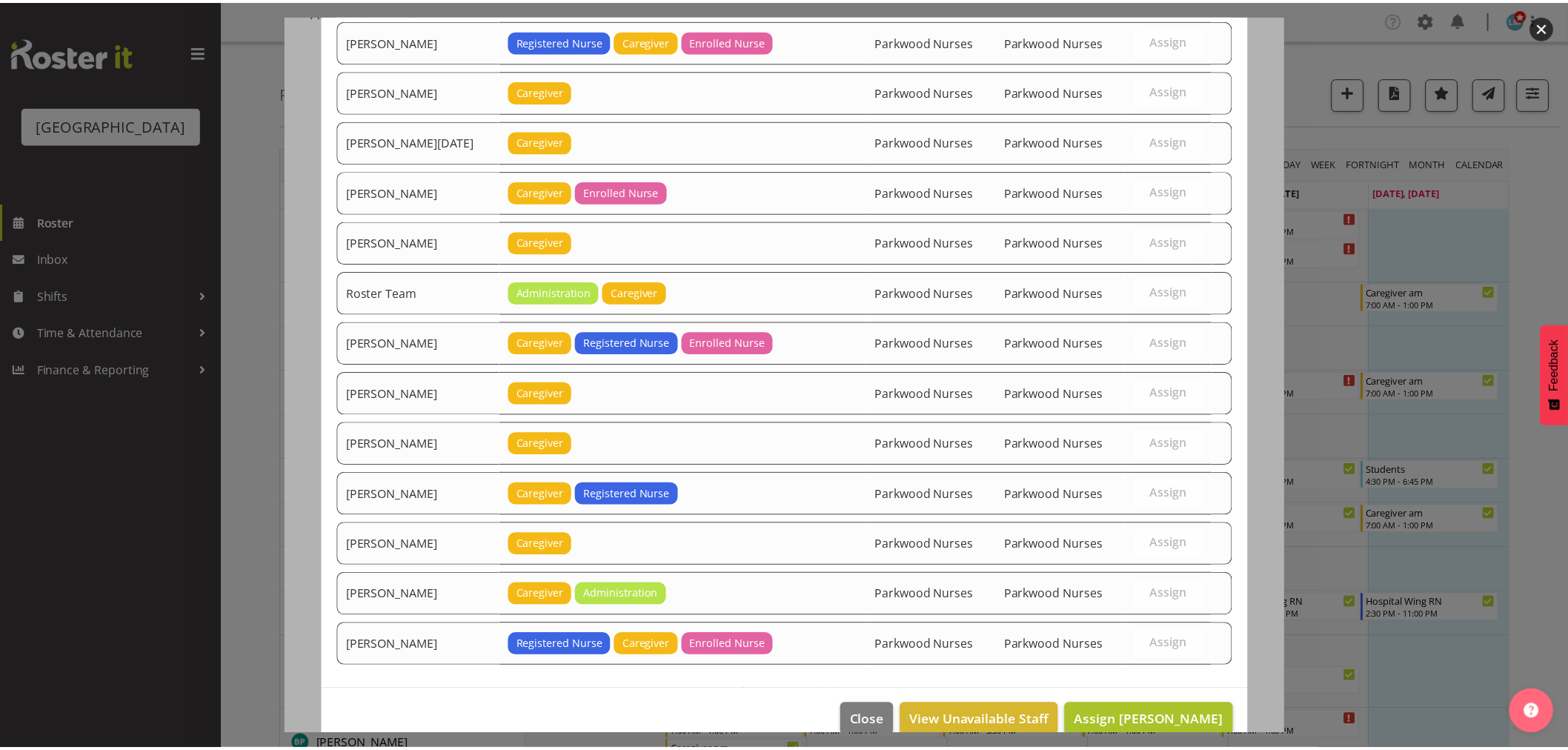
scroll to position [1739, 0]
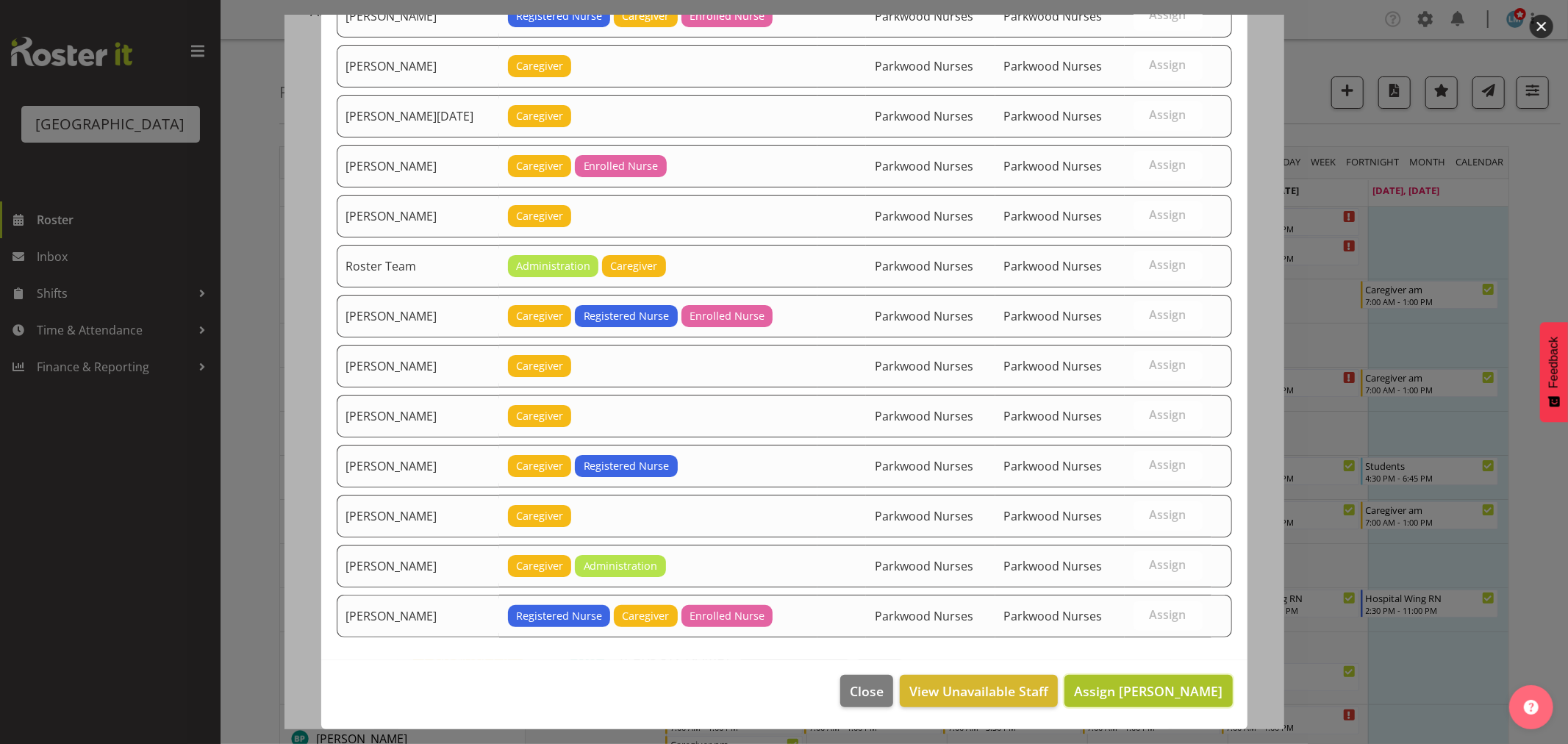
click at [1149, 698] on span "Assign [PERSON_NAME]" at bounding box center [1148, 691] width 148 height 17
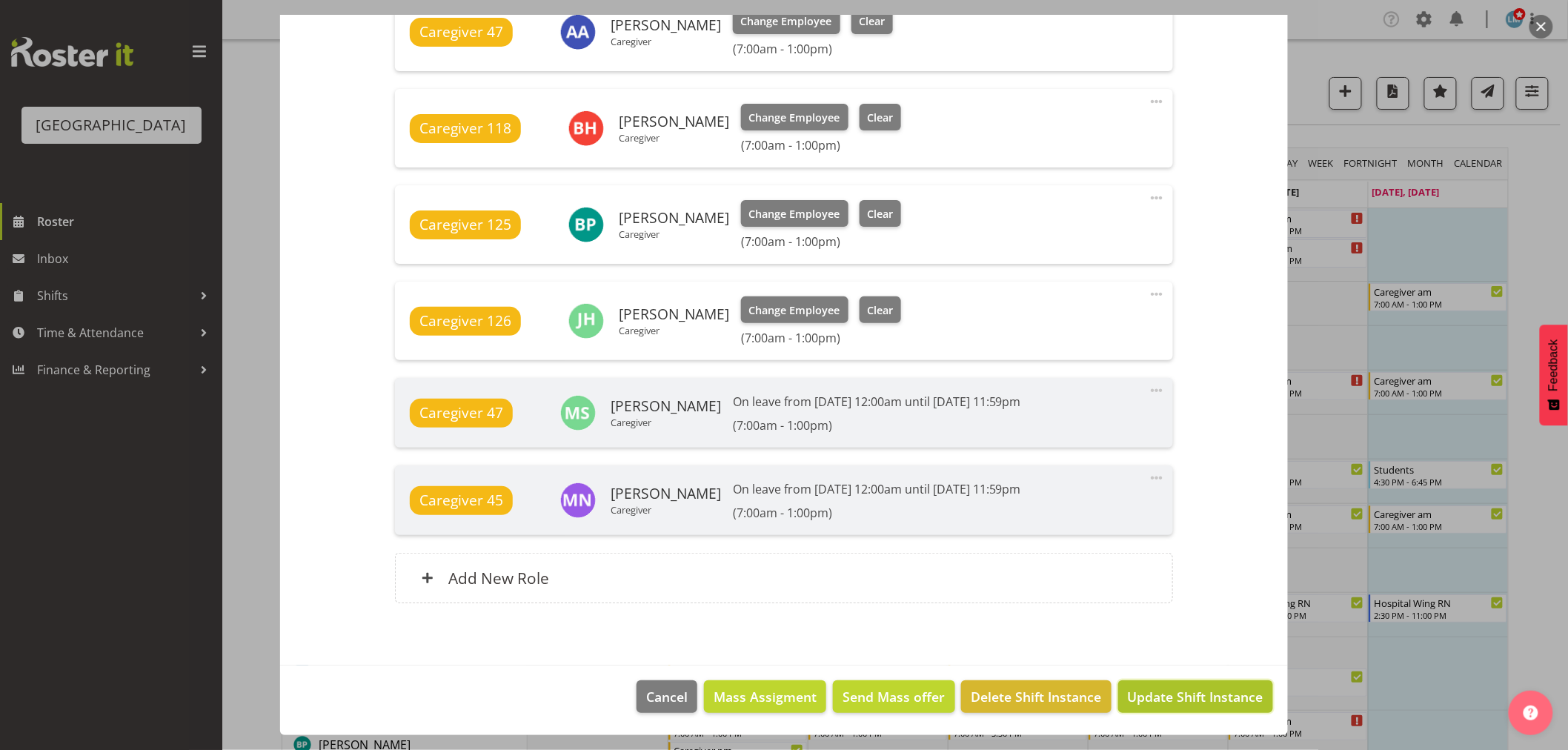
click at [1159, 703] on span "Update Shift Instance" at bounding box center [1196, 696] width 136 height 19
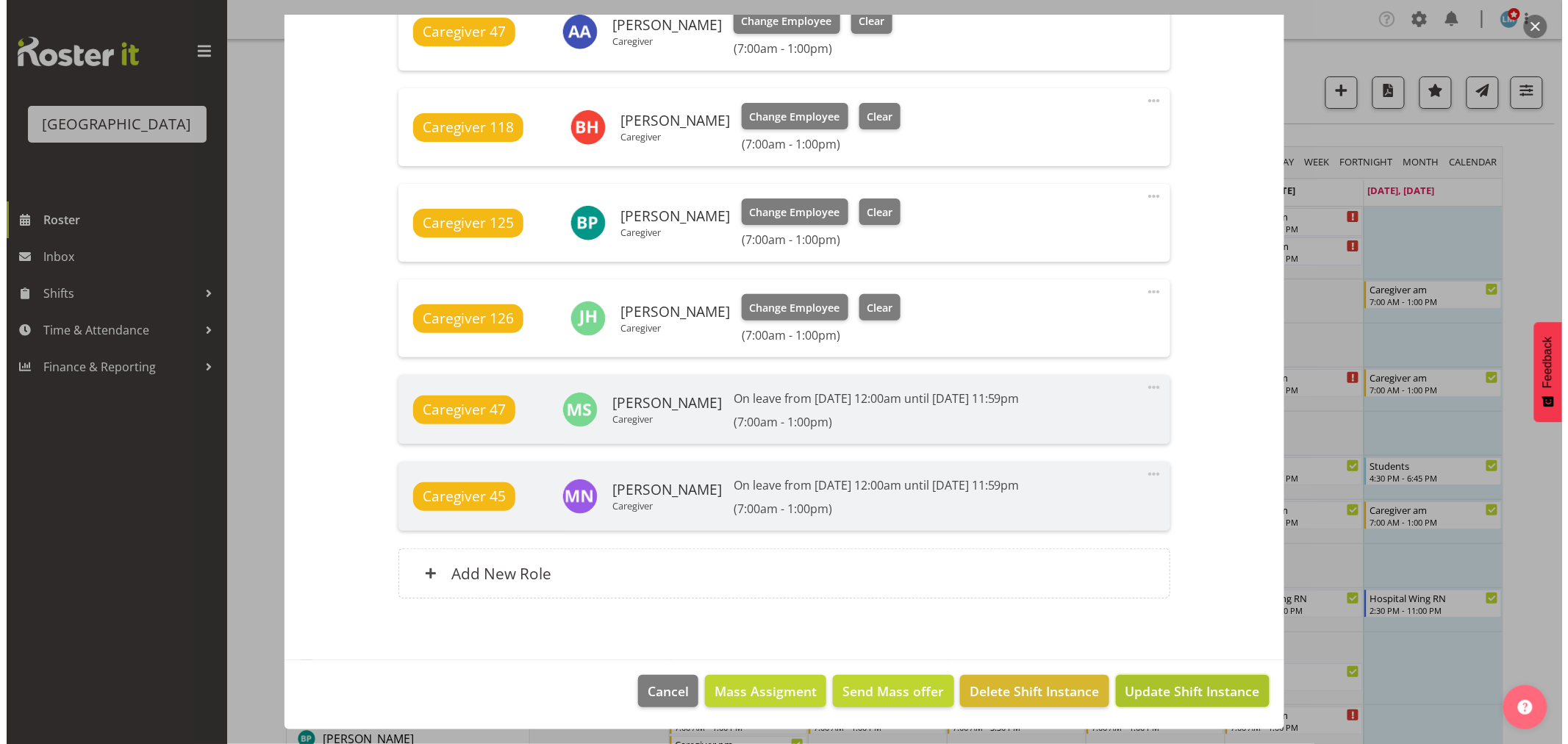
scroll to position [890, 0]
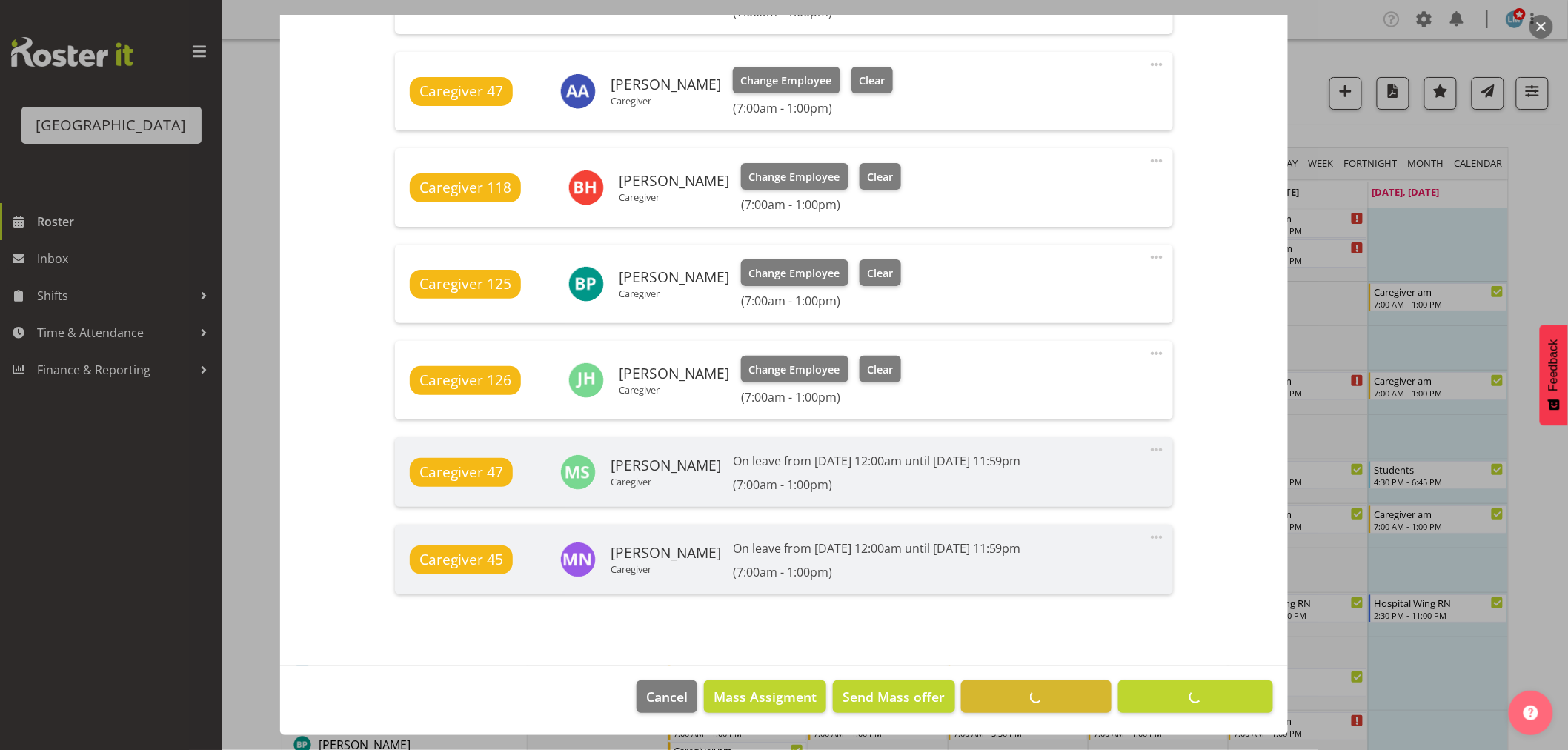
click at [1533, 261] on div at bounding box center [784, 375] width 1568 height 750
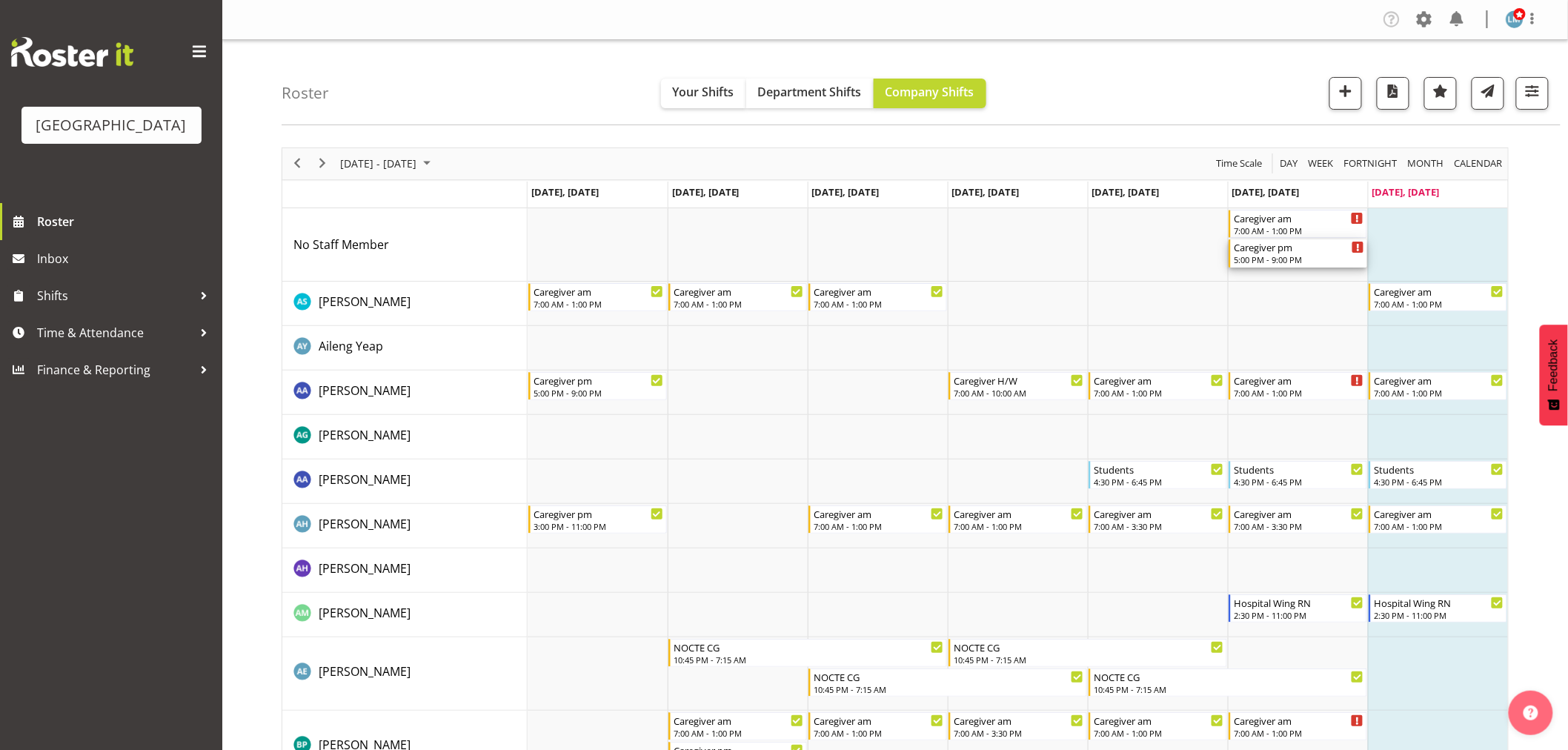
click at [1303, 253] on div "Caregiver pm 5:00 PM - 9:00 PM" at bounding box center [1299, 253] width 130 height 28
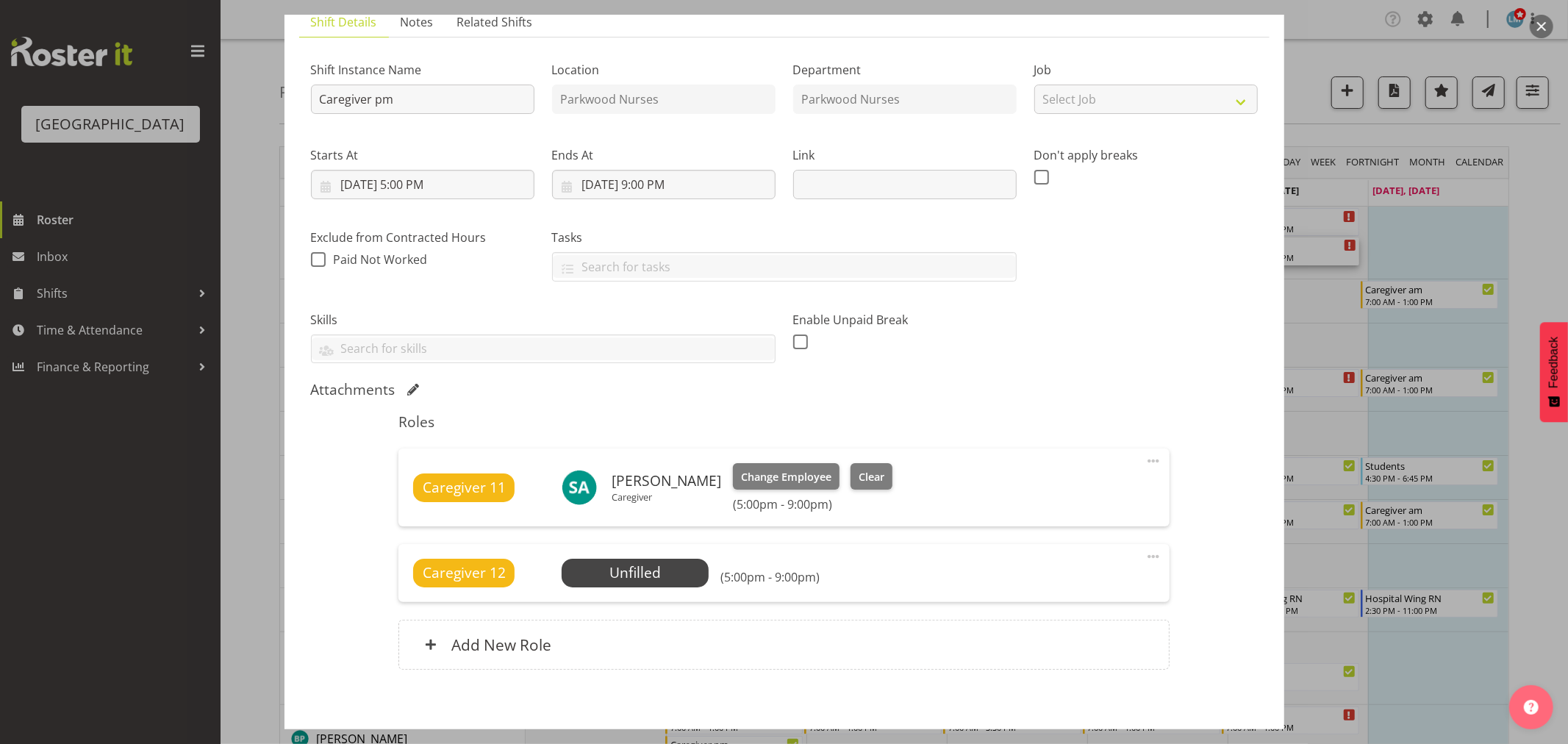
scroll to position [182, 0]
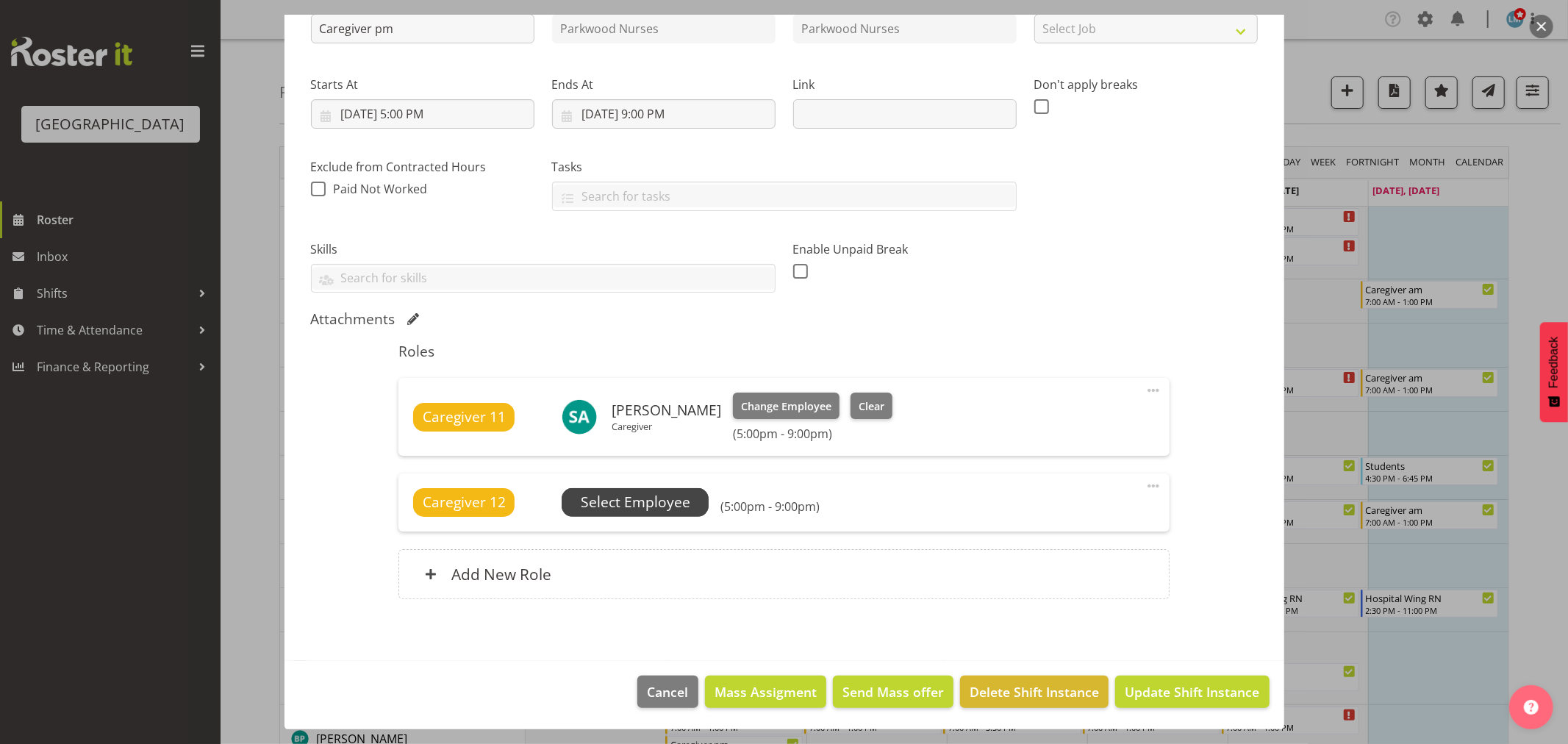
click at [651, 503] on span "Select Employee" at bounding box center [635, 502] width 109 height 21
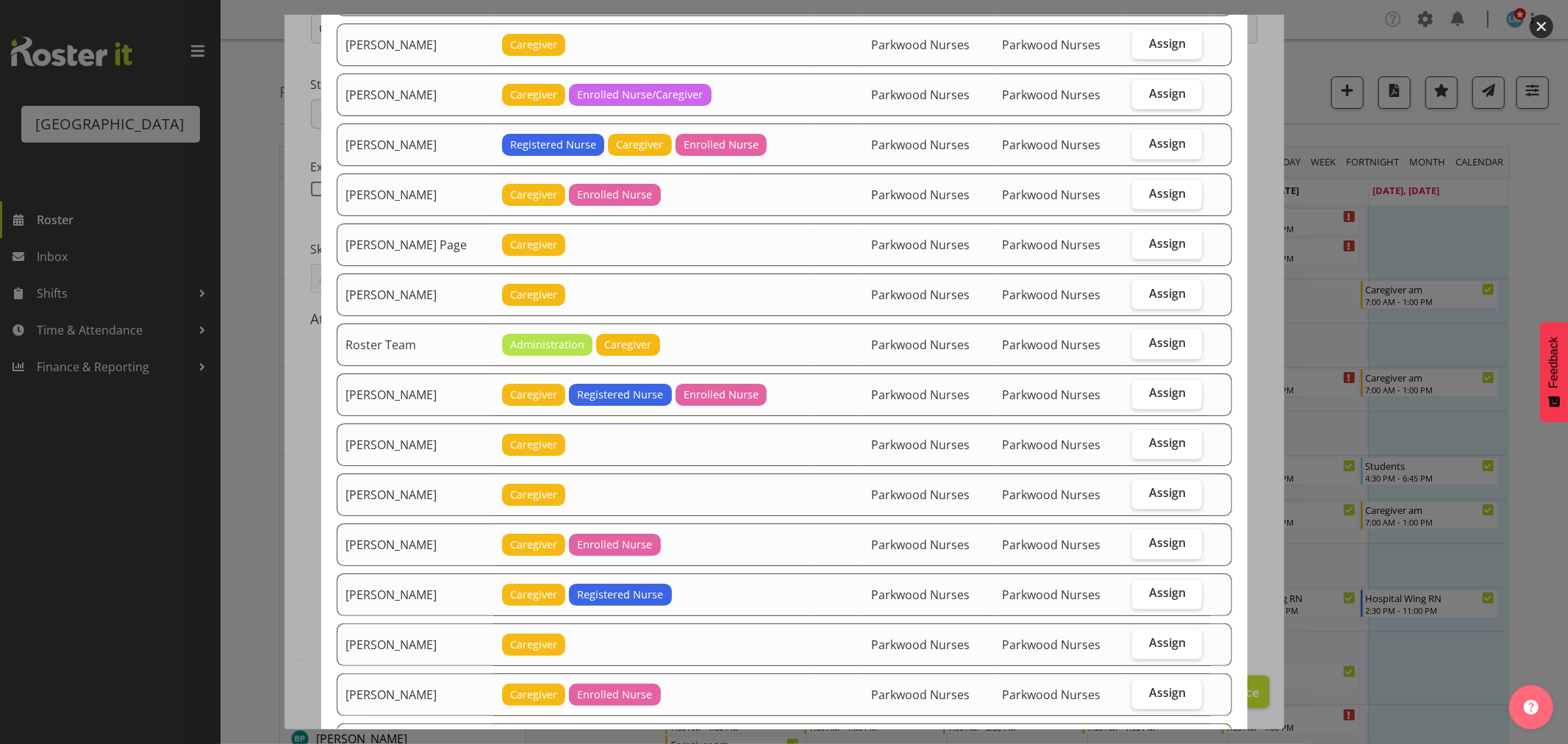
scroll to position [2042, 0]
click at [1149, 393] on span "Assign" at bounding box center [1167, 393] width 36 height 15
click at [1141, 393] on input "Assign" at bounding box center [1137, 393] width 10 height 10
checkbox input "true"
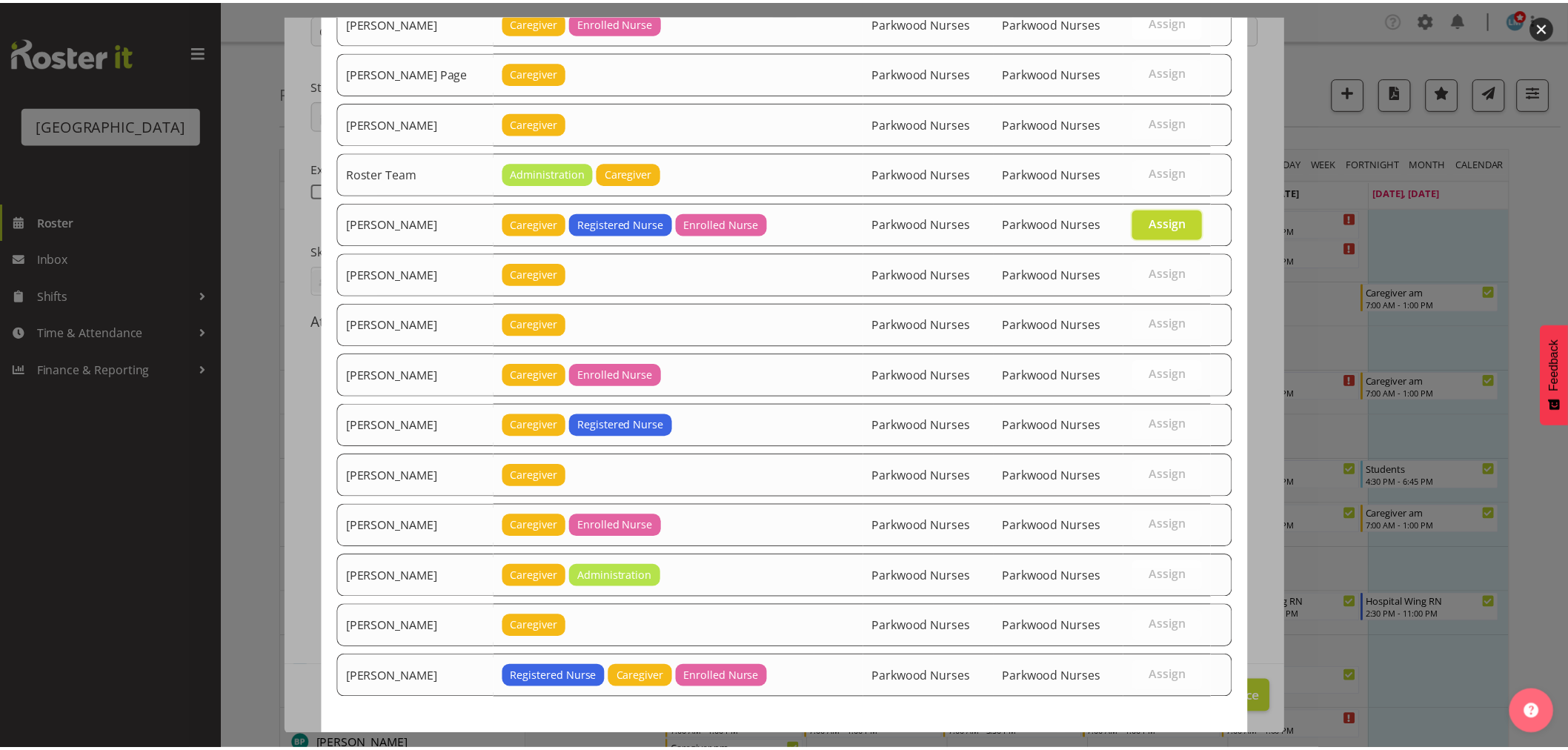
scroll to position [2295, 0]
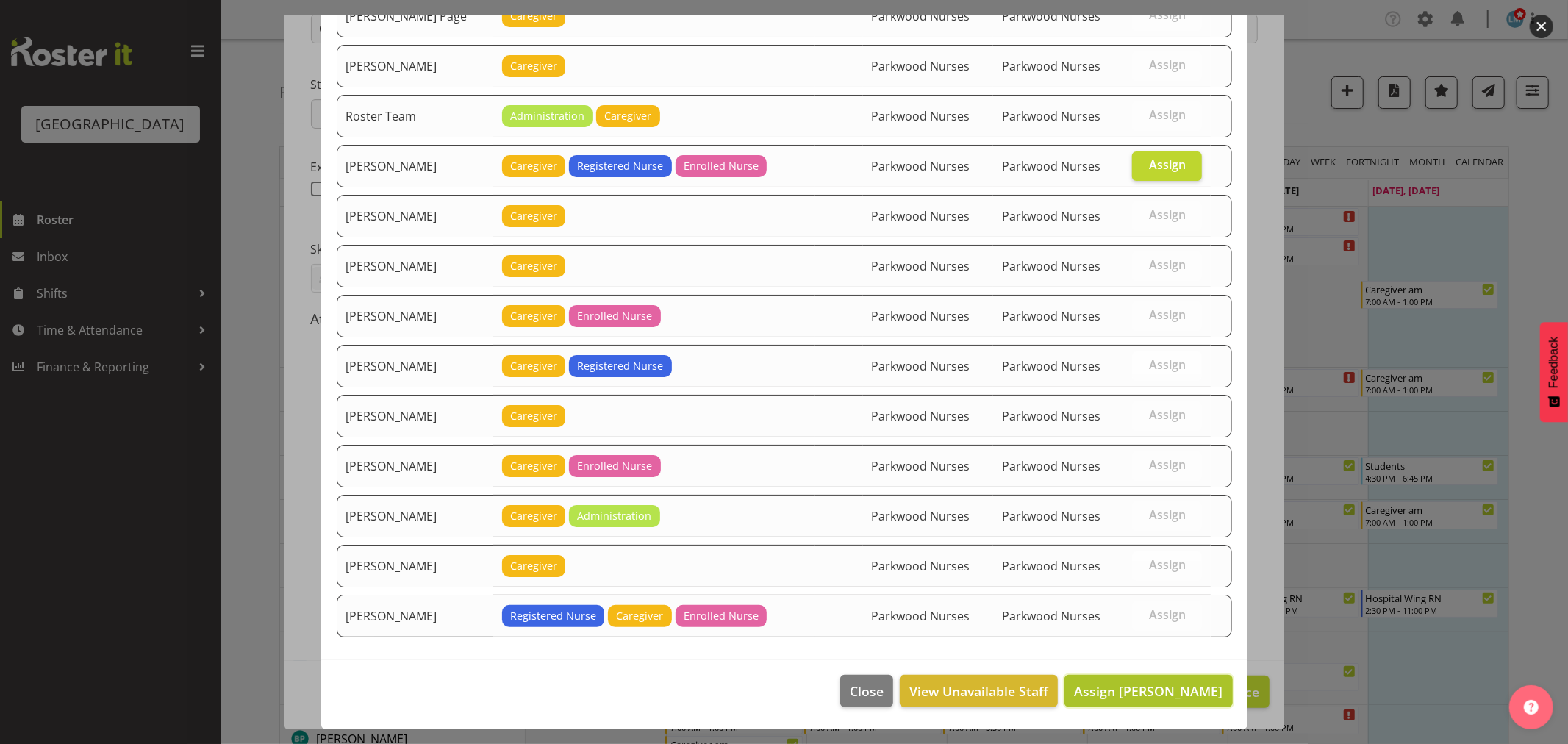
click at [1148, 688] on span "Assign [PERSON_NAME]" at bounding box center [1148, 691] width 148 height 17
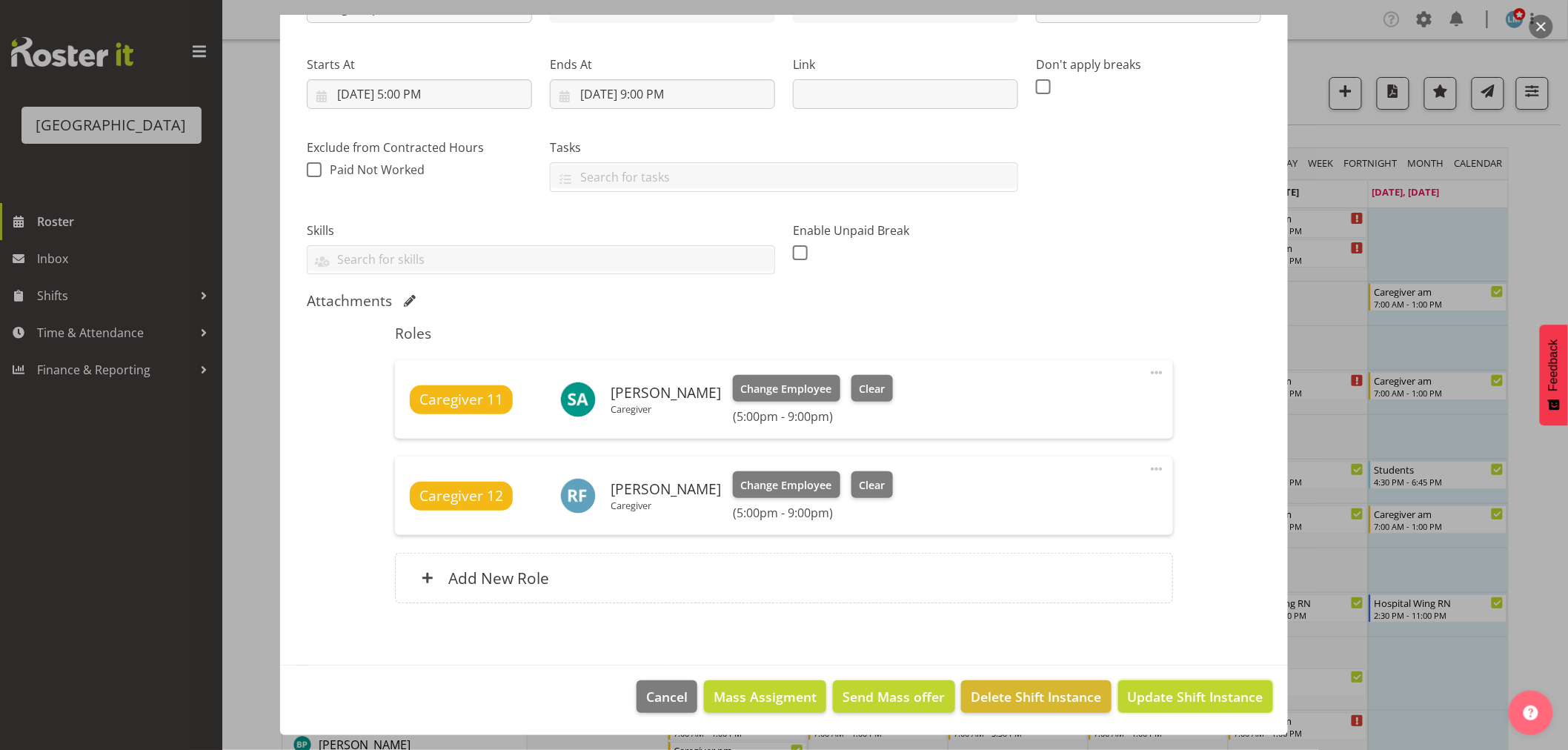
click at [1157, 693] on span "Update Shift Instance" at bounding box center [1196, 696] width 136 height 19
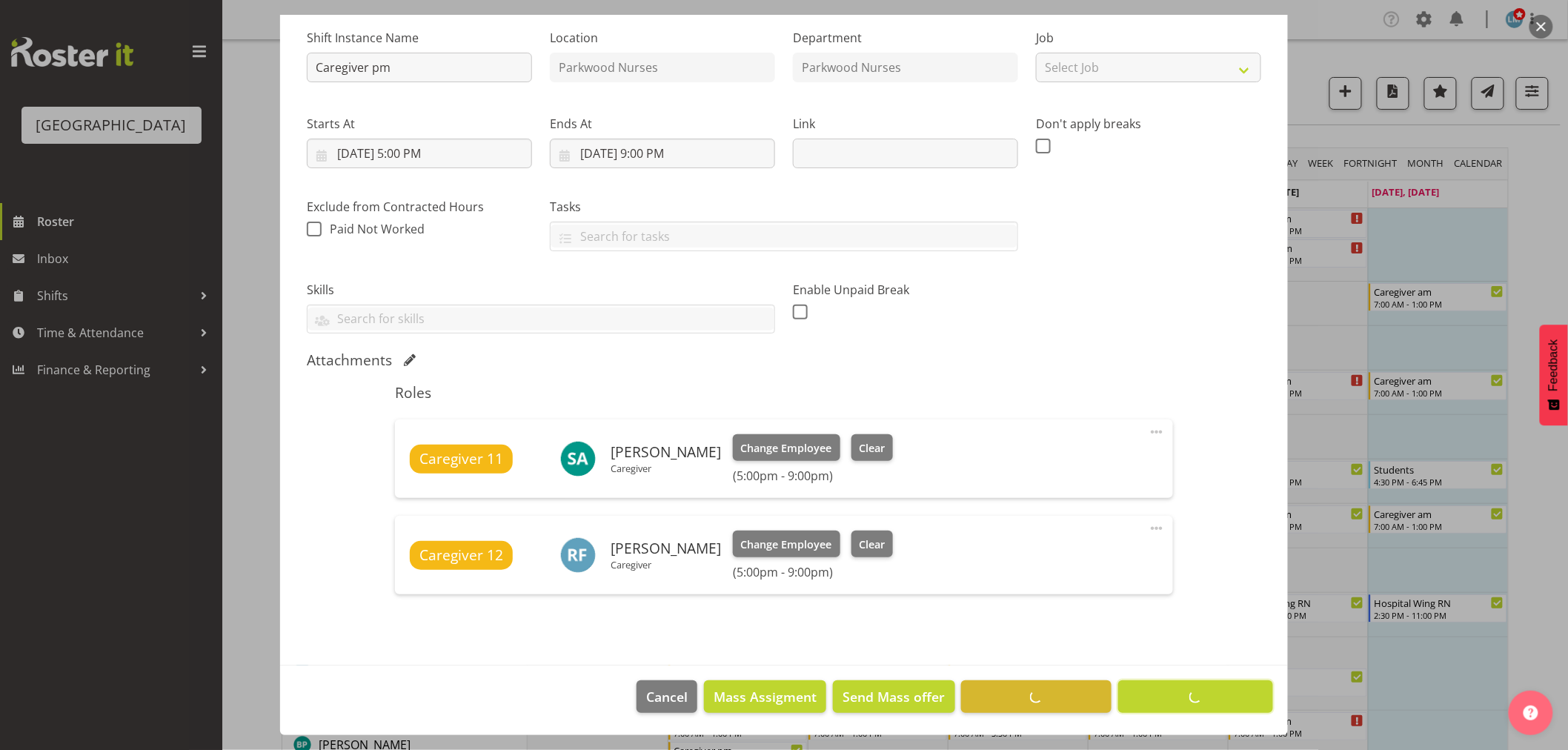
scroll to position [145, 0]
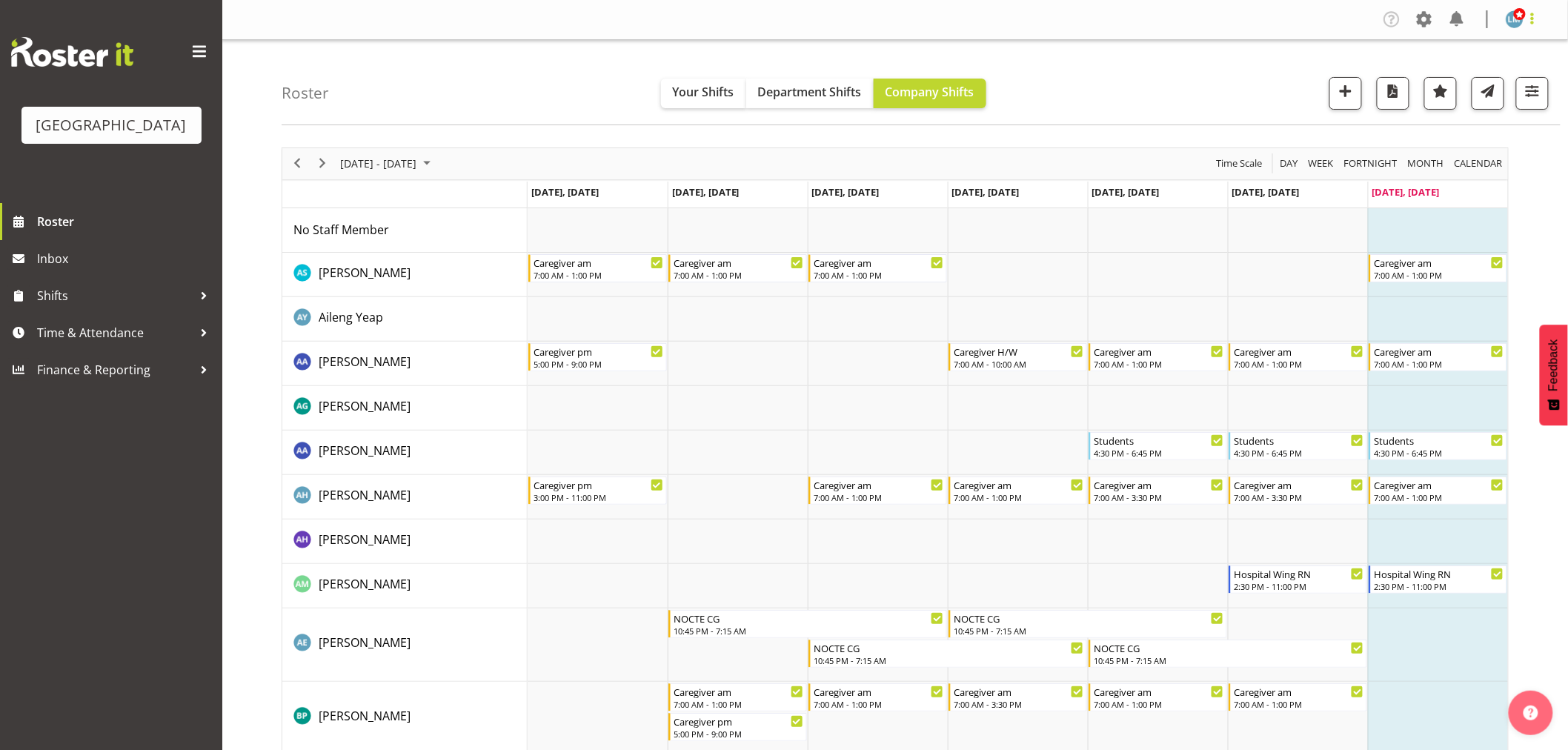
click at [1539, 21] on span at bounding box center [1532, 18] width 18 height 18
click at [1509, 70] on link "Log Out" at bounding box center [1470, 78] width 142 height 26
